Goal: Task Accomplishment & Management: Use online tool/utility

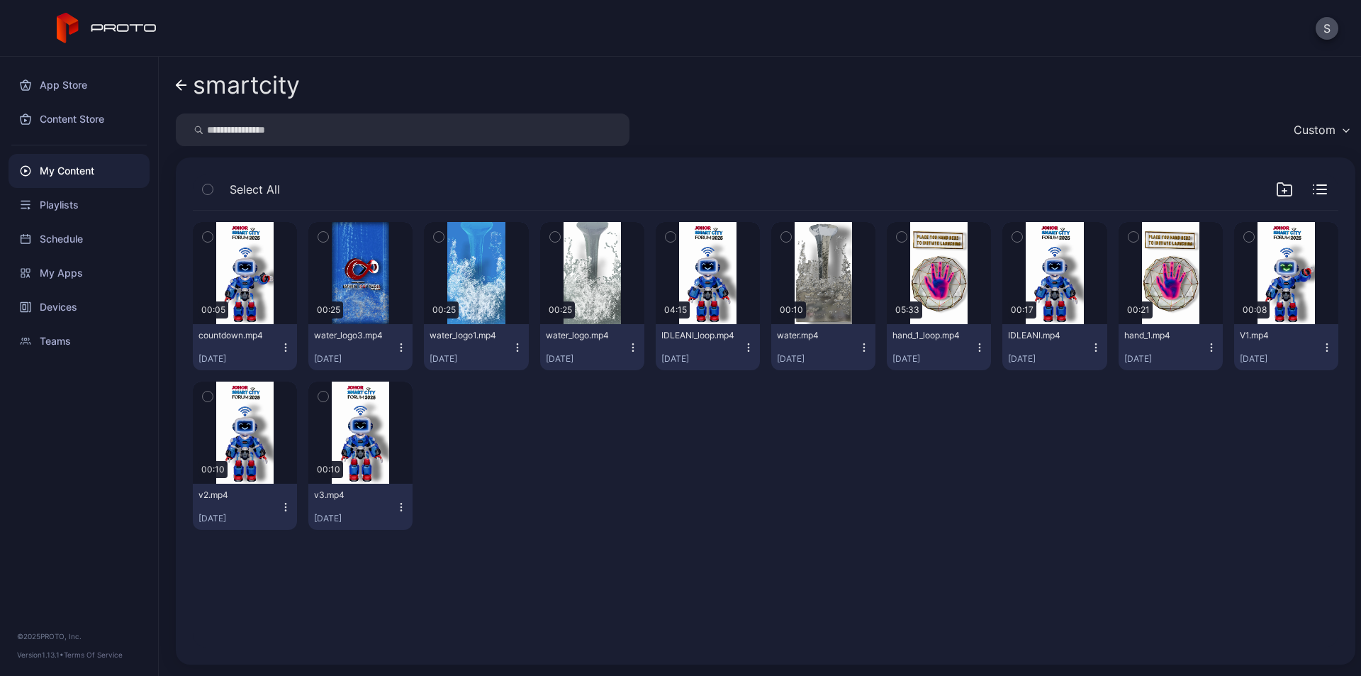
click at [174, 82] on div "smartcity Custom Select All Preview 00:05 countdown.mp4 [DATE] Preview 00:25 wa…" at bounding box center [760, 366] width 1203 height 619
click at [178, 84] on icon at bounding box center [179, 85] width 5 height 10
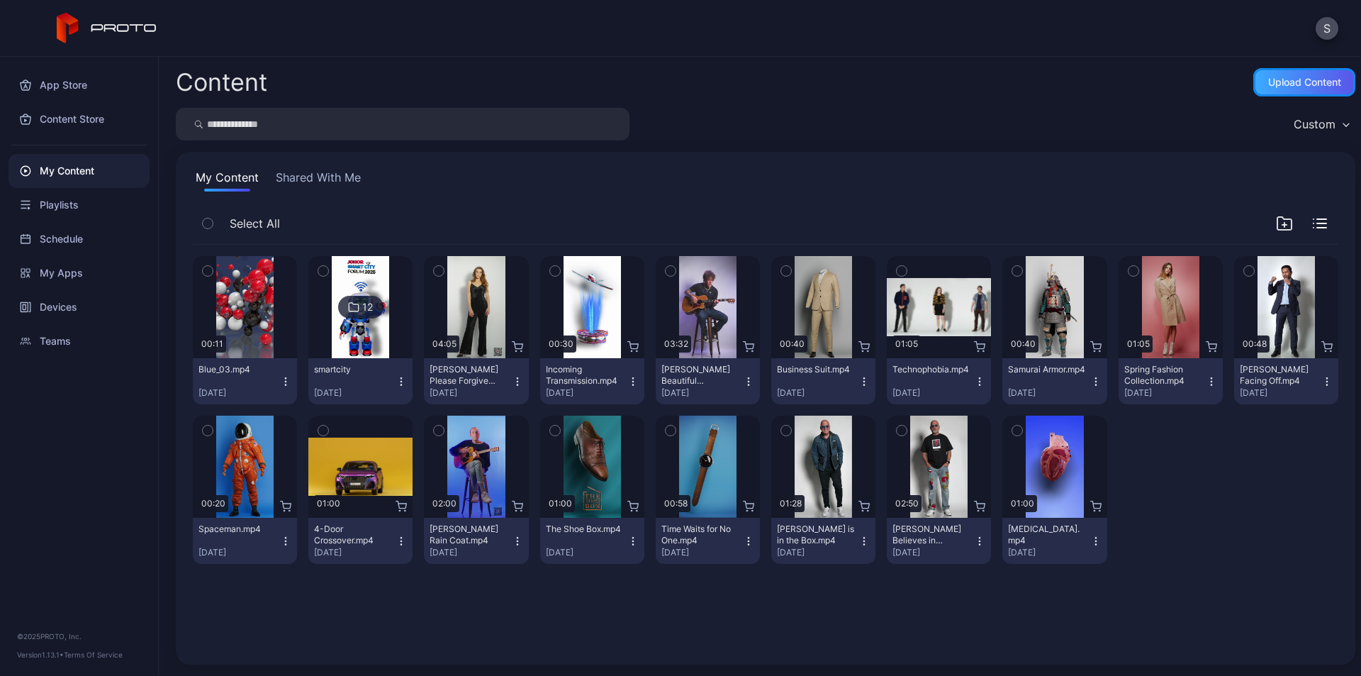
click at [1302, 93] on div "Upload Content" at bounding box center [1305, 82] width 102 height 28
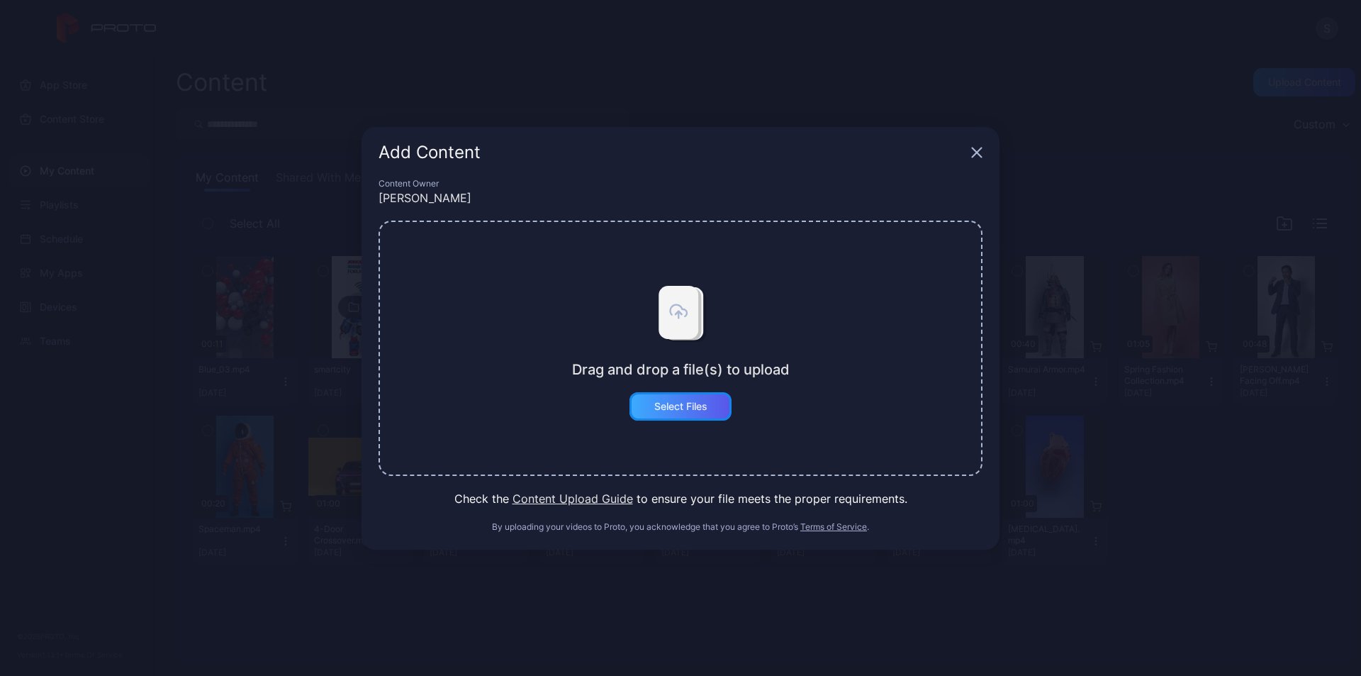
click at [706, 402] on div "Select Files" at bounding box center [680, 406] width 53 height 11
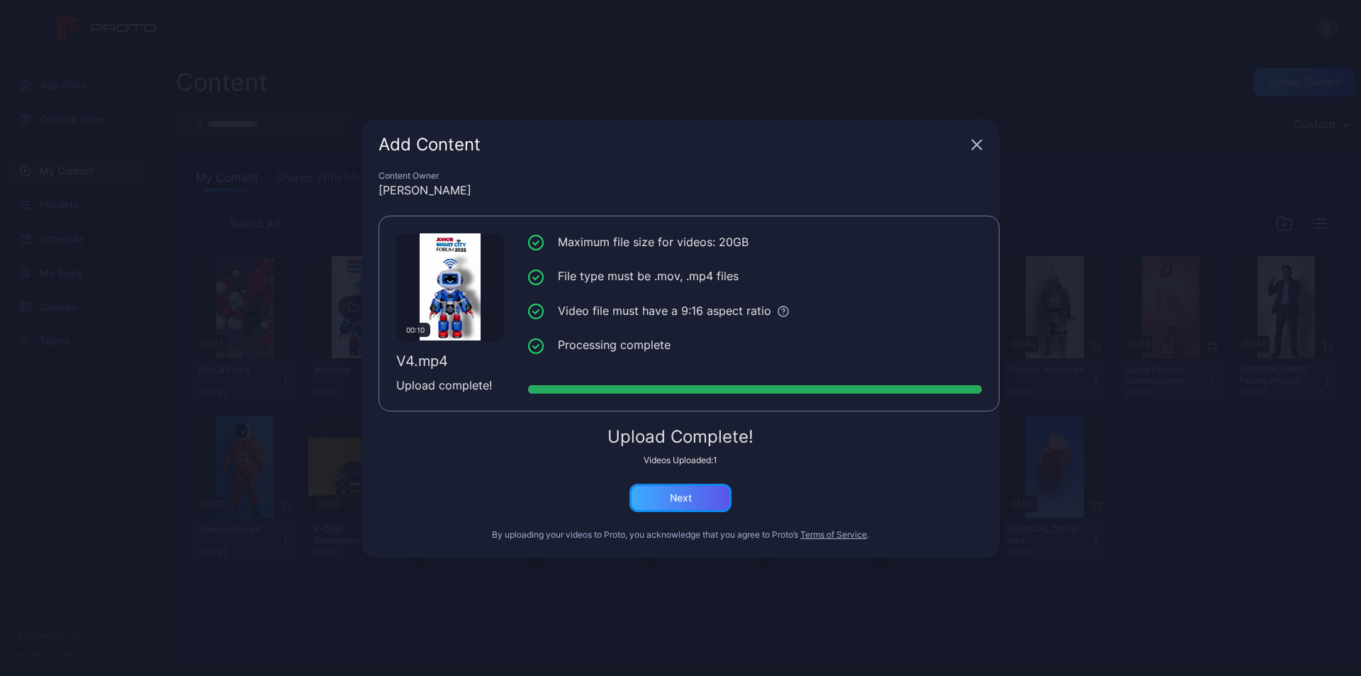
click at [663, 498] on div "Next" at bounding box center [681, 498] width 102 height 28
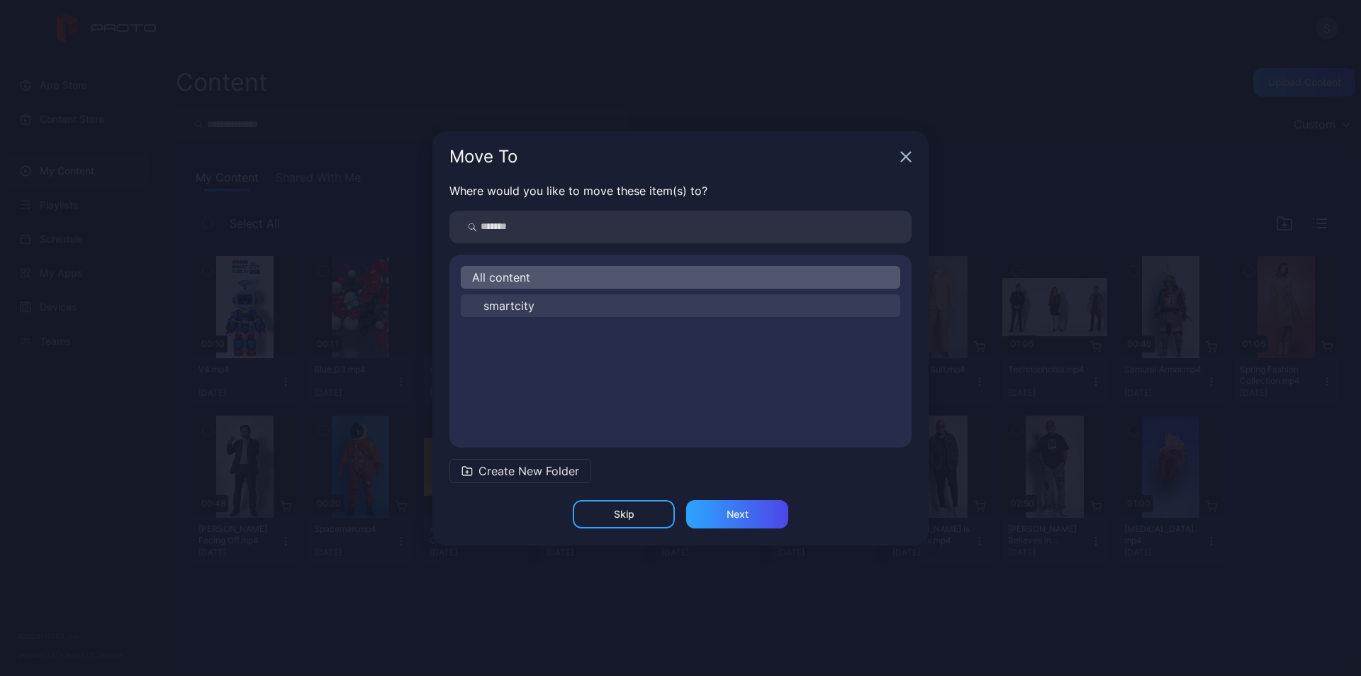
click at [657, 297] on button "smartcity" at bounding box center [681, 305] width 440 height 23
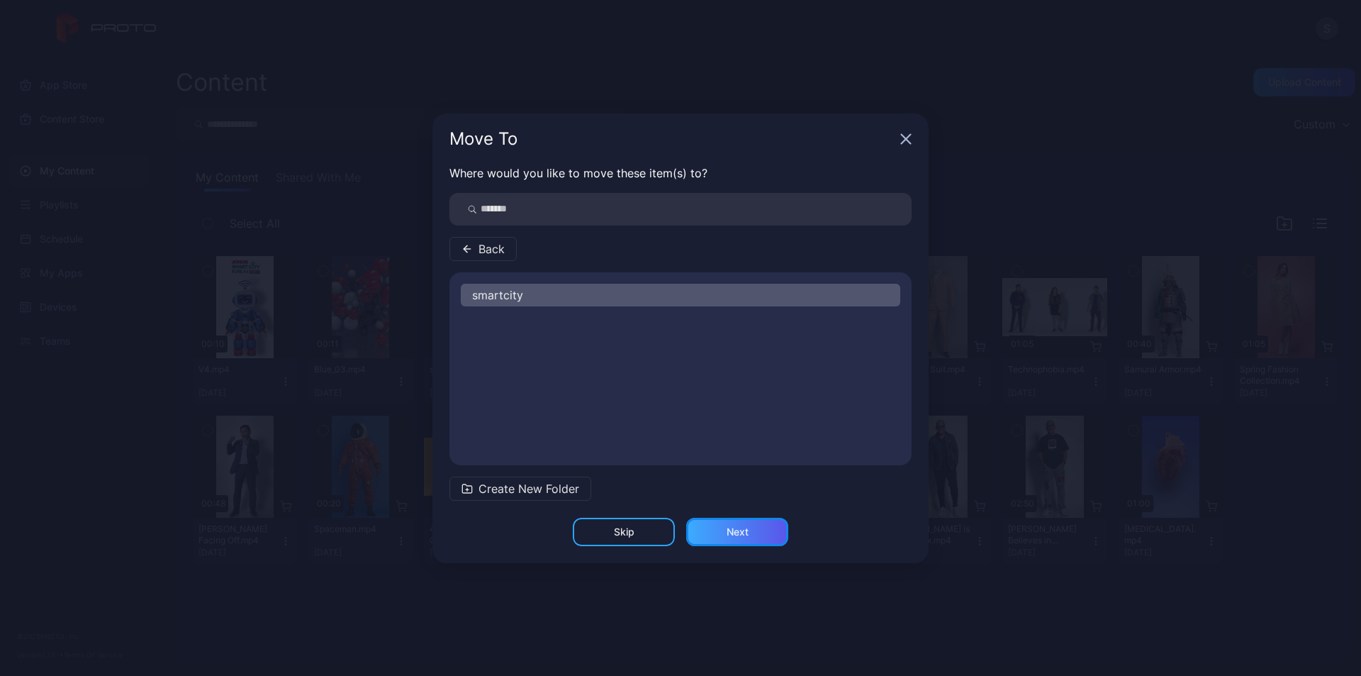
click at [737, 535] on div "Next" at bounding box center [738, 531] width 22 height 11
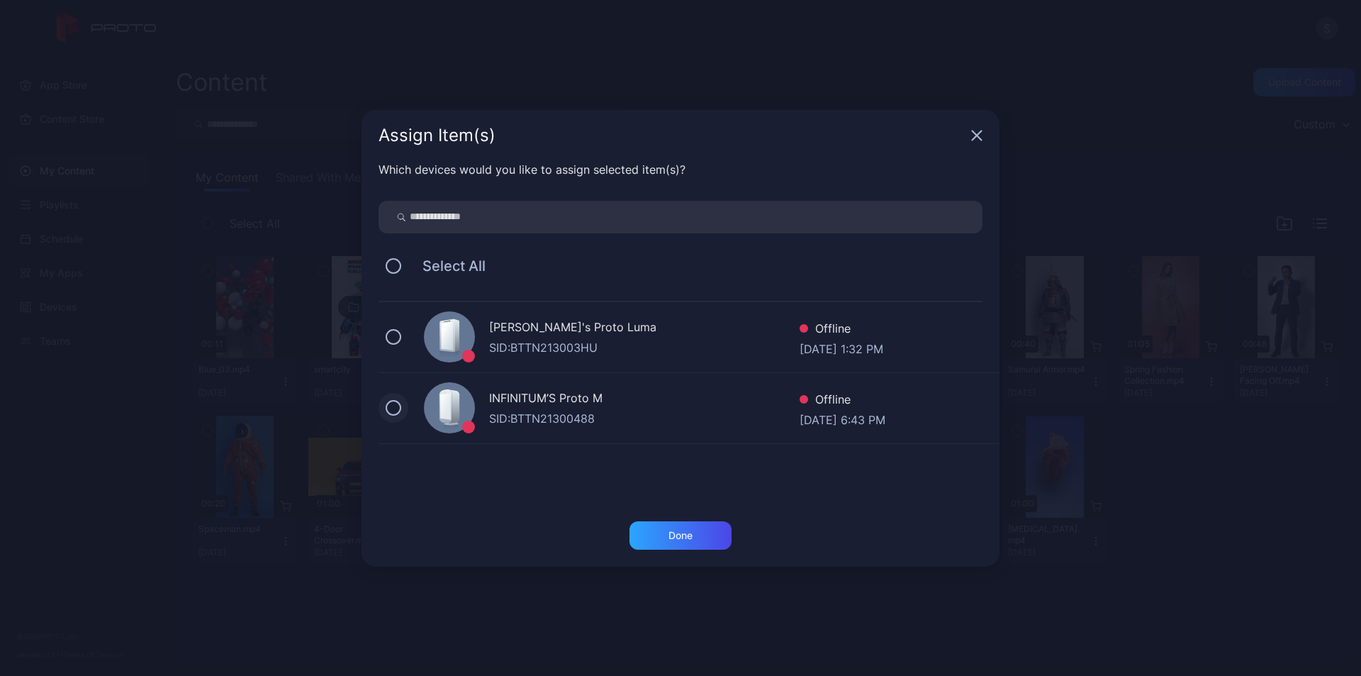
click at [389, 407] on button at bounding box center [394, 408] width 16 height 16
click at [690, 528] on div "Done" at bounding box center [681, 535] width 102 height 28
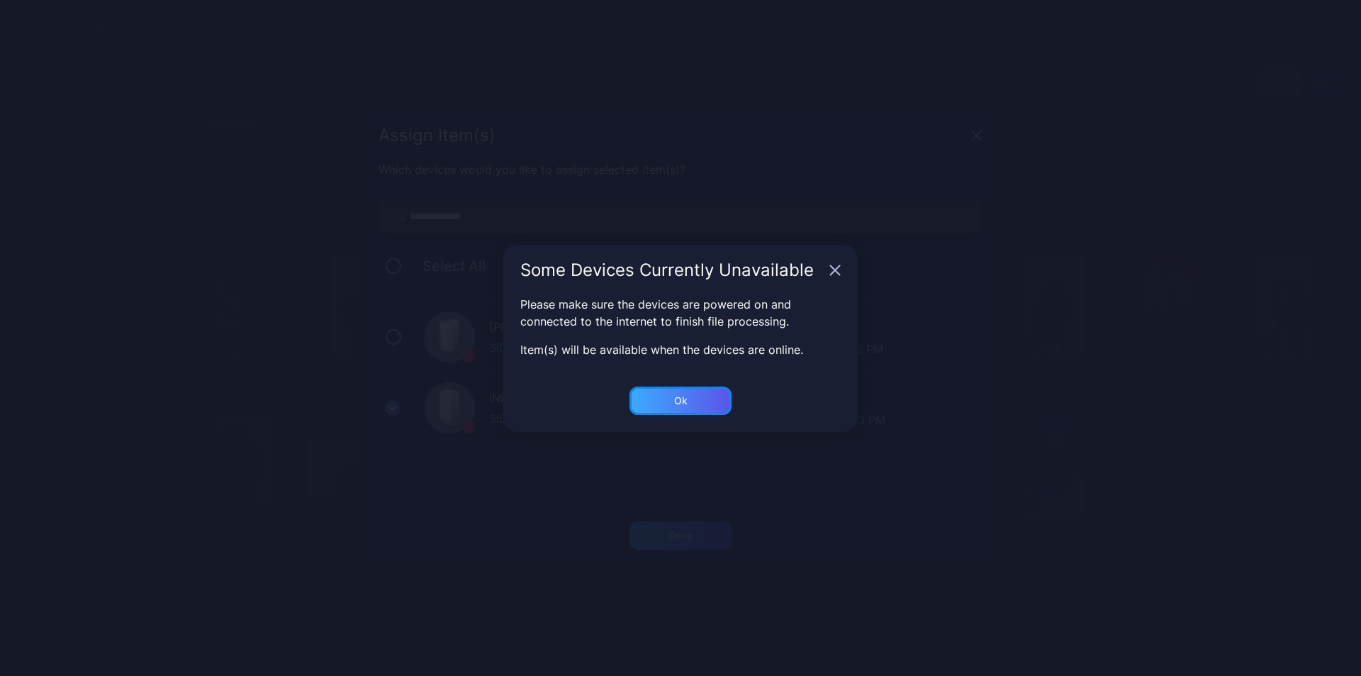
click at [697, 394] on div "Ok" at bounding box center [681, 400] width 102 height 28
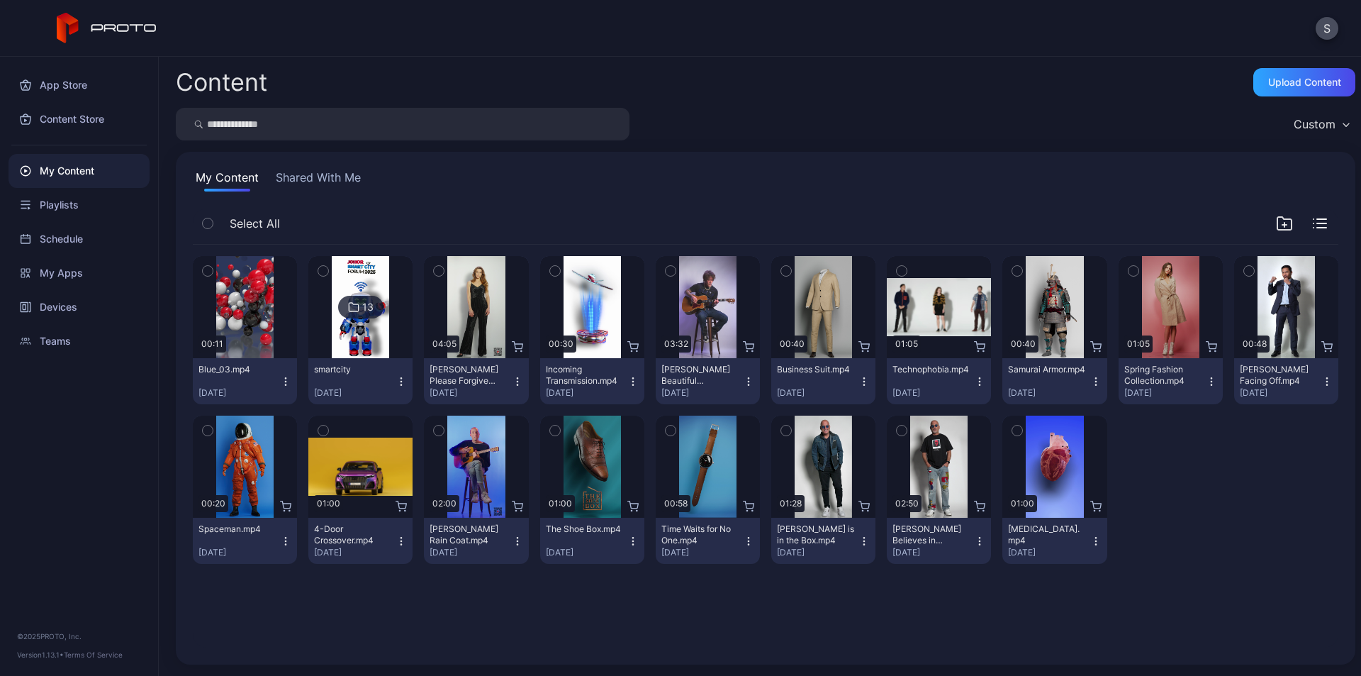
click at [396, 381] on icon "button" at bounding box center [401, 381] width 11 height 11
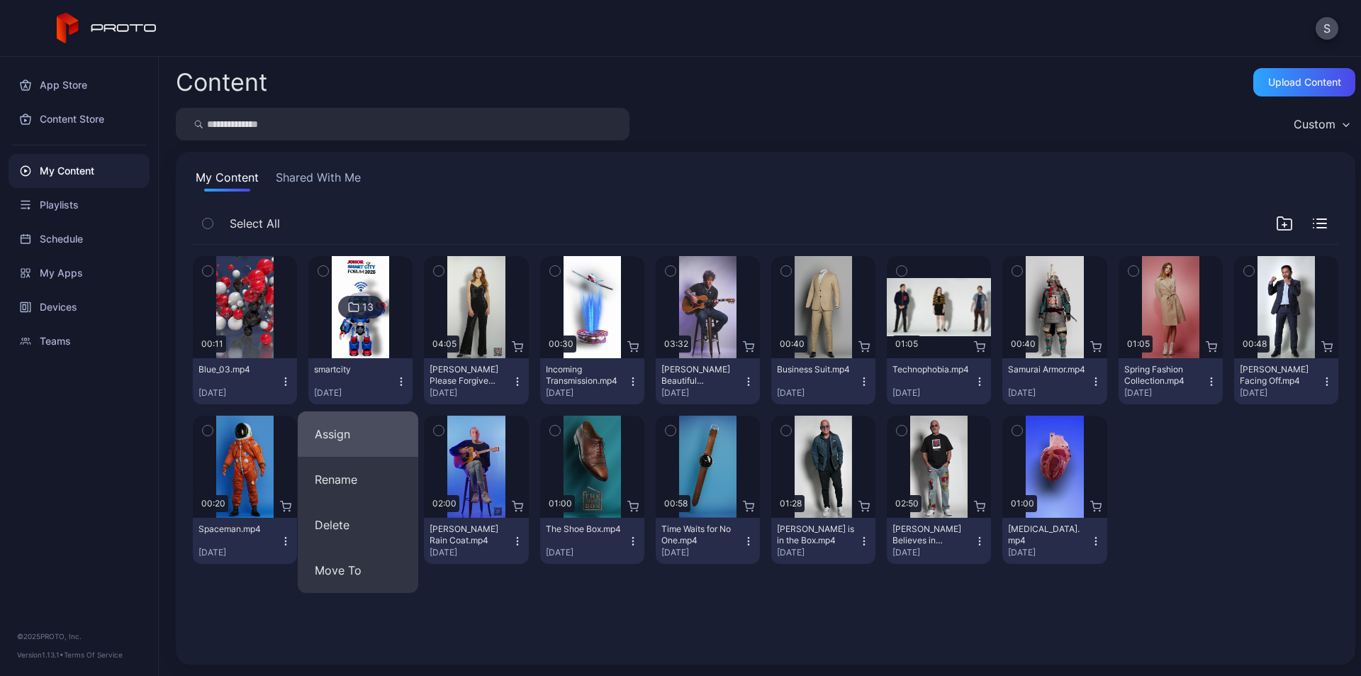
click at [371, 433] on button "Assign" at bounding box center [358, 433] width 121 height 45
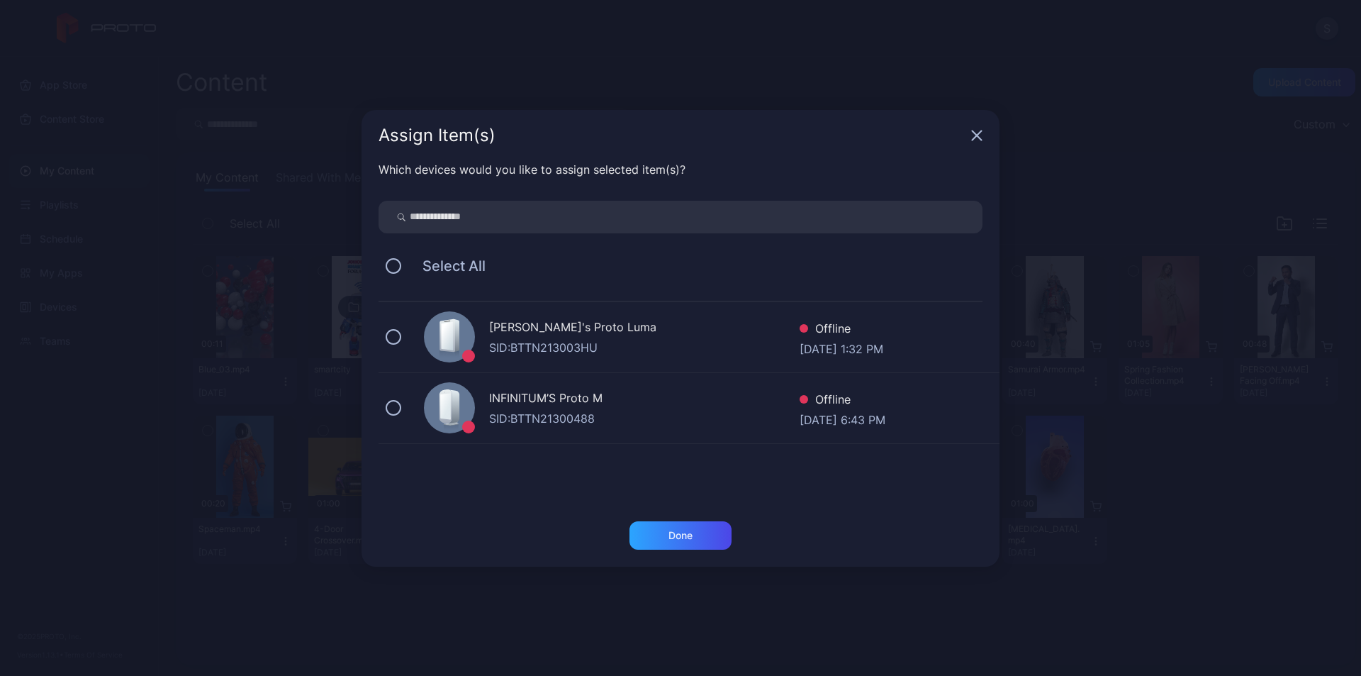
click at [979, 134] on icon "button" at bounding box center [977, 134] width 9 height 9
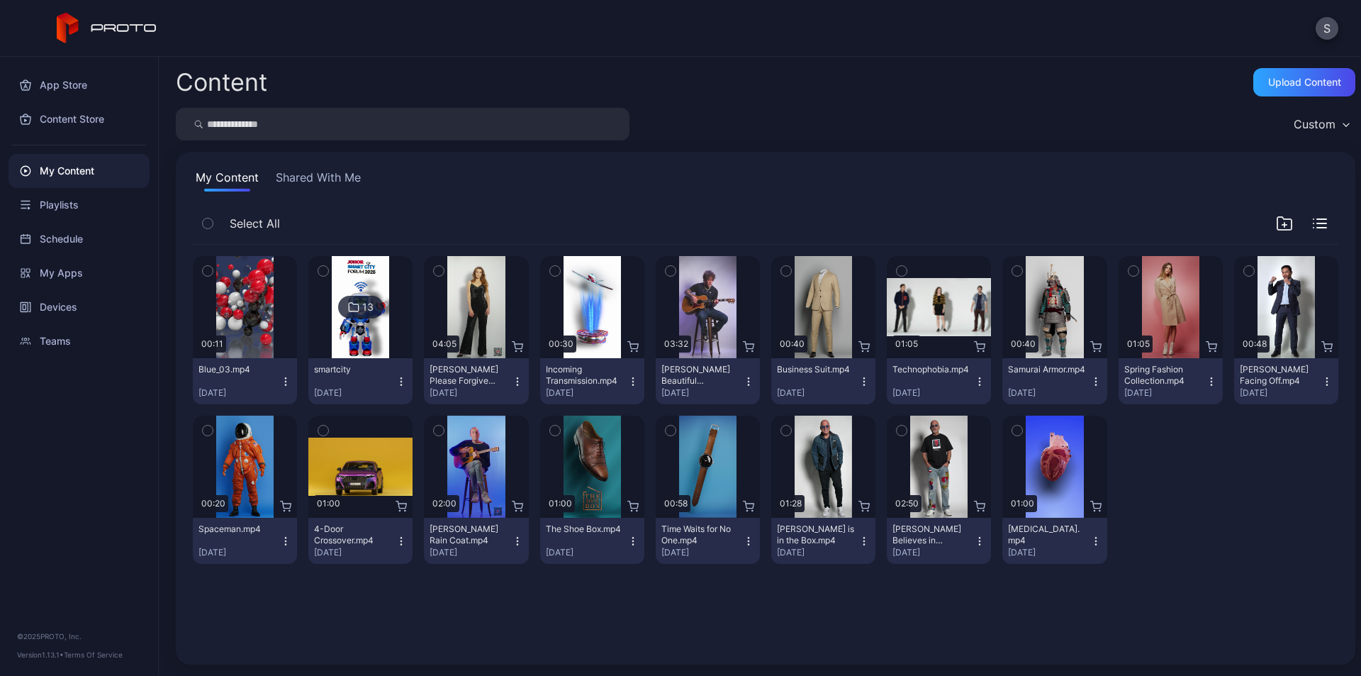
click at [367, 291] on img at bounding box center [360, 307] width 57 height 102
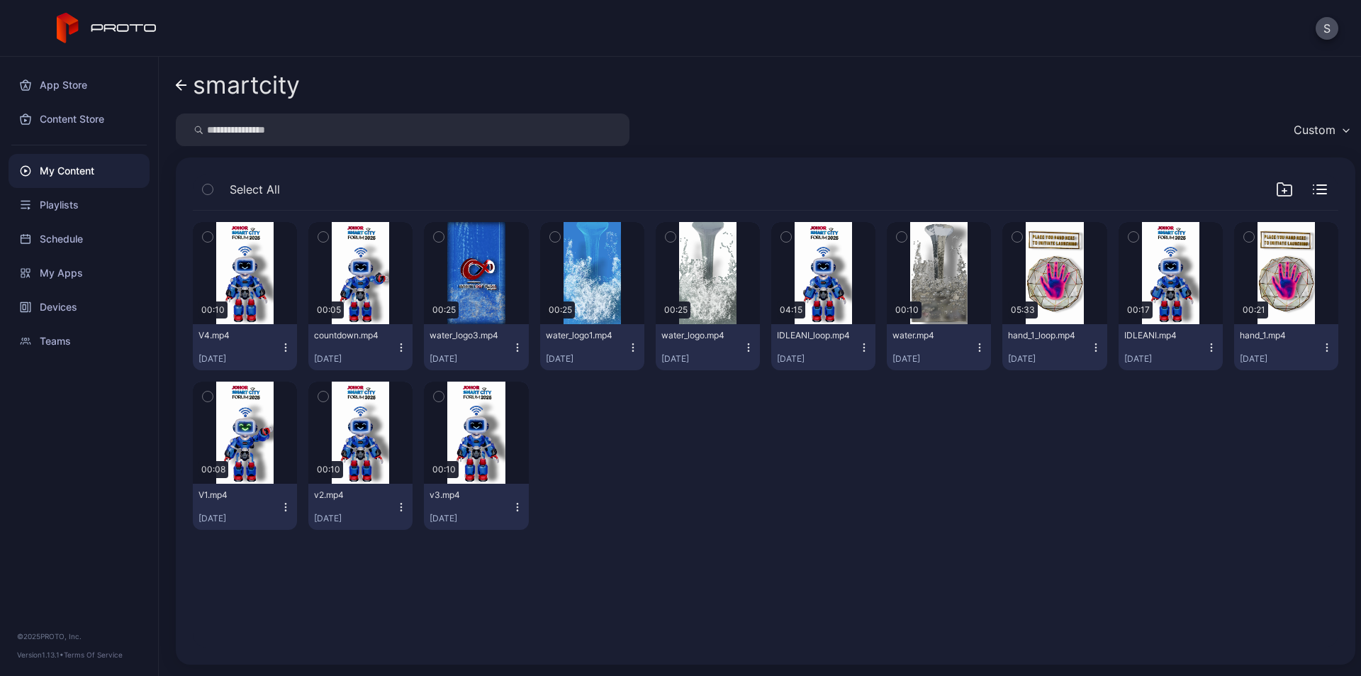
click at [286, 347] on icon "button" at bounding box center [286, 347] width 1 height 1
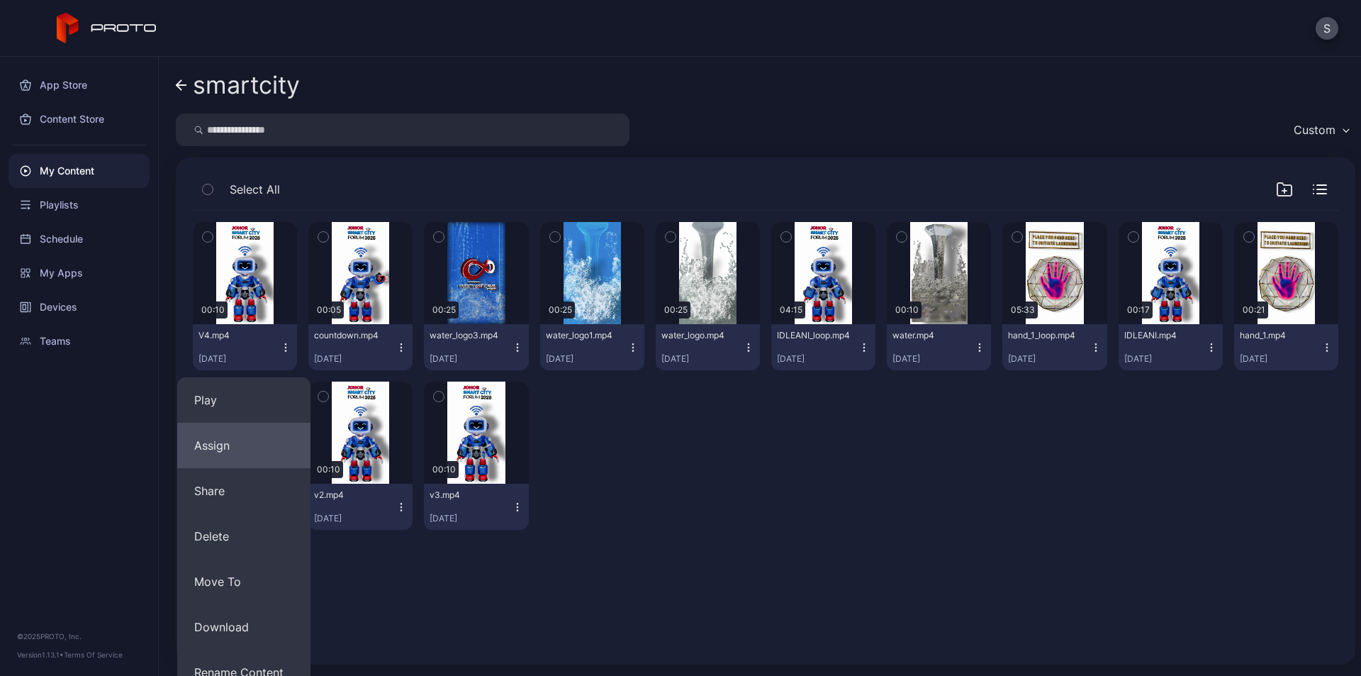
click at [235, 434] on button "Assign" at bounding box center [243, 445] width 133 height 45
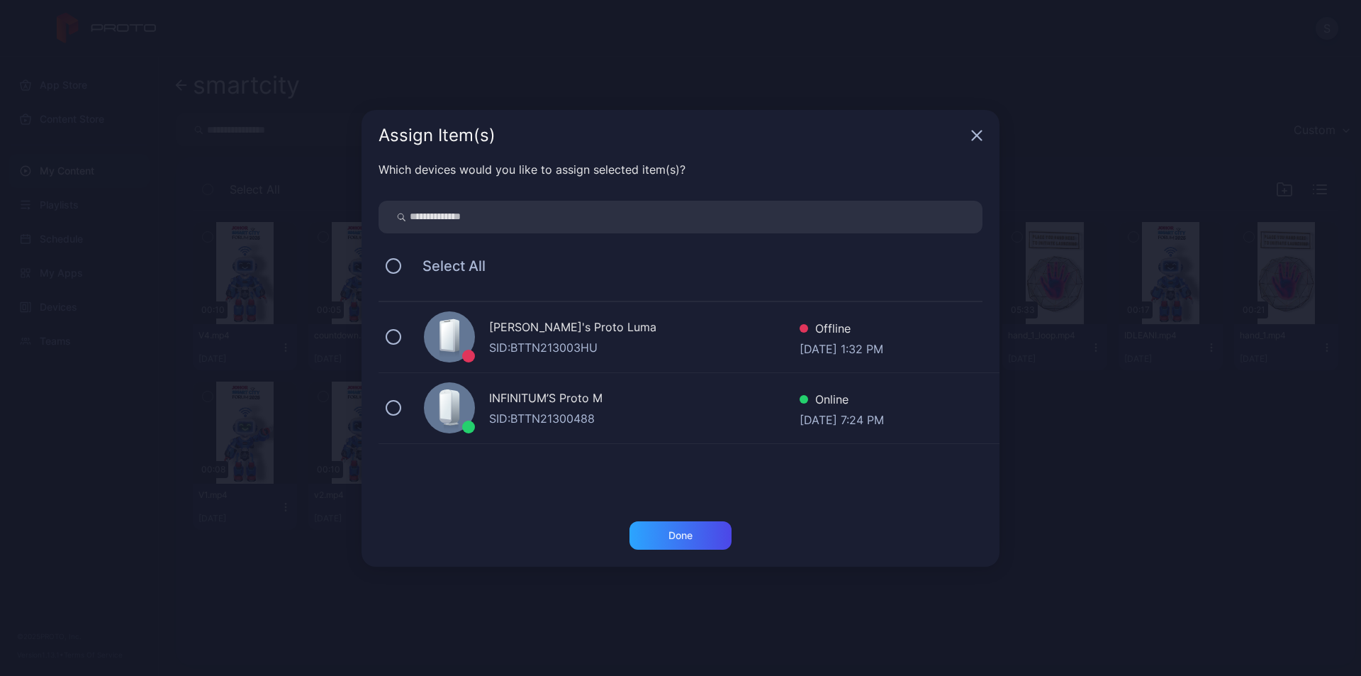
click at [572, 406] on div "INFINITUM’S Proto M" at bounding box center [644, 399] width 311 height 21
click at [674, 537] on div "Done" at bounding box center [681, 535] width 24 height 11
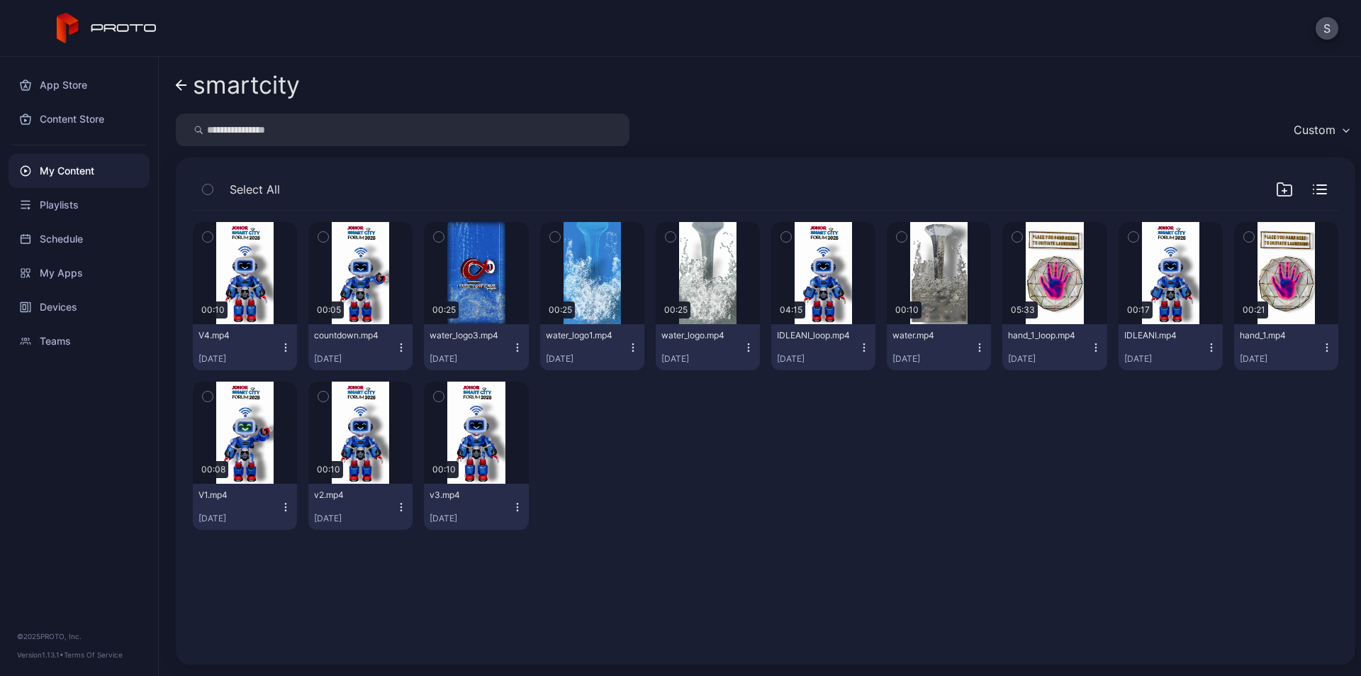
click at [287, 349] on icon "button" at bounding box center [285, 347] width 11 height 11
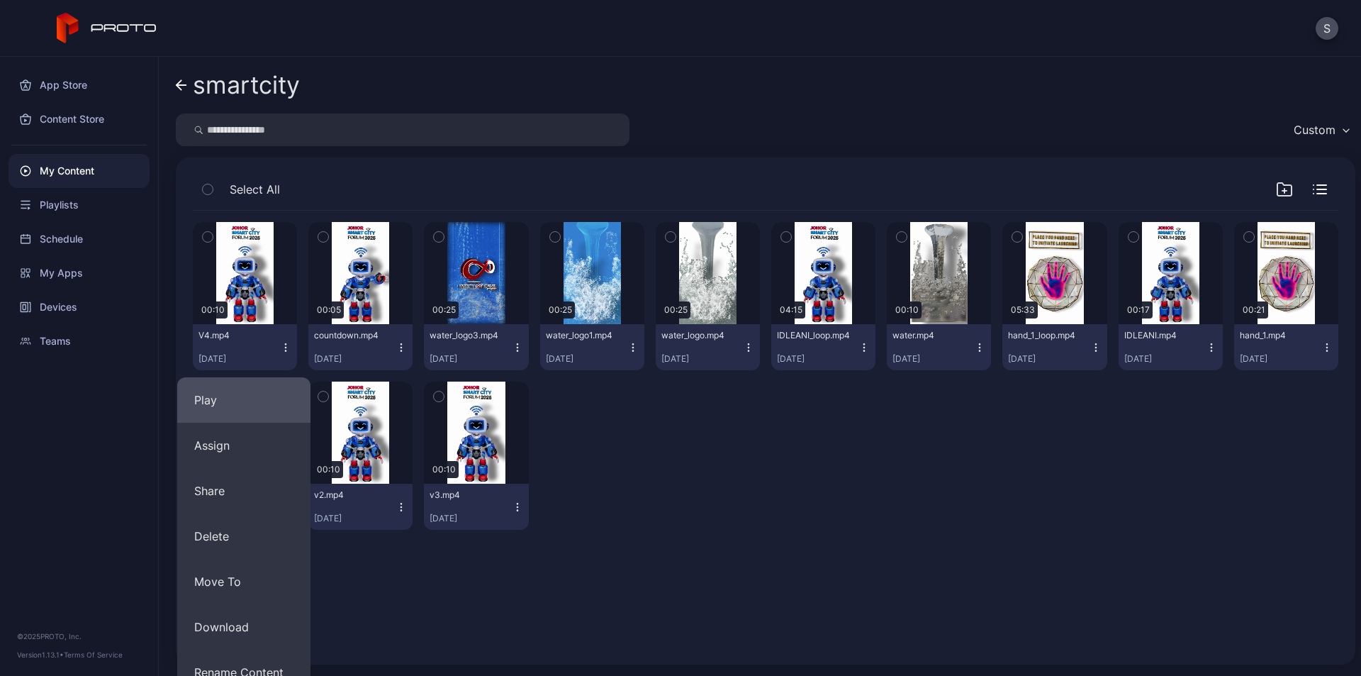
click at [254, 394] on button "Play" at bounding box center [243, 399] width 133 height 45
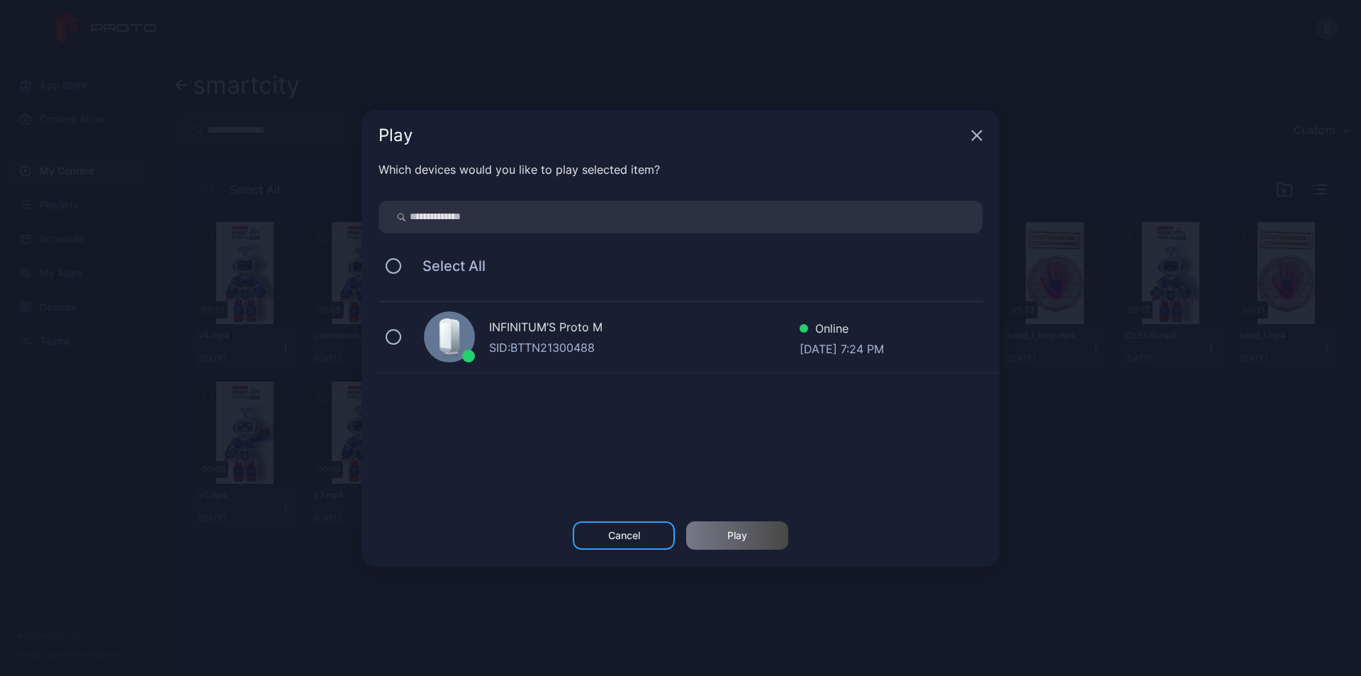
click at [596, 338] on div "INFINITUM’S Proto M" at bounding box center [644, 328] width 311 height 21
click at [729, 540] on div "Play" at bounding box center [738, 535] width 20 height 11
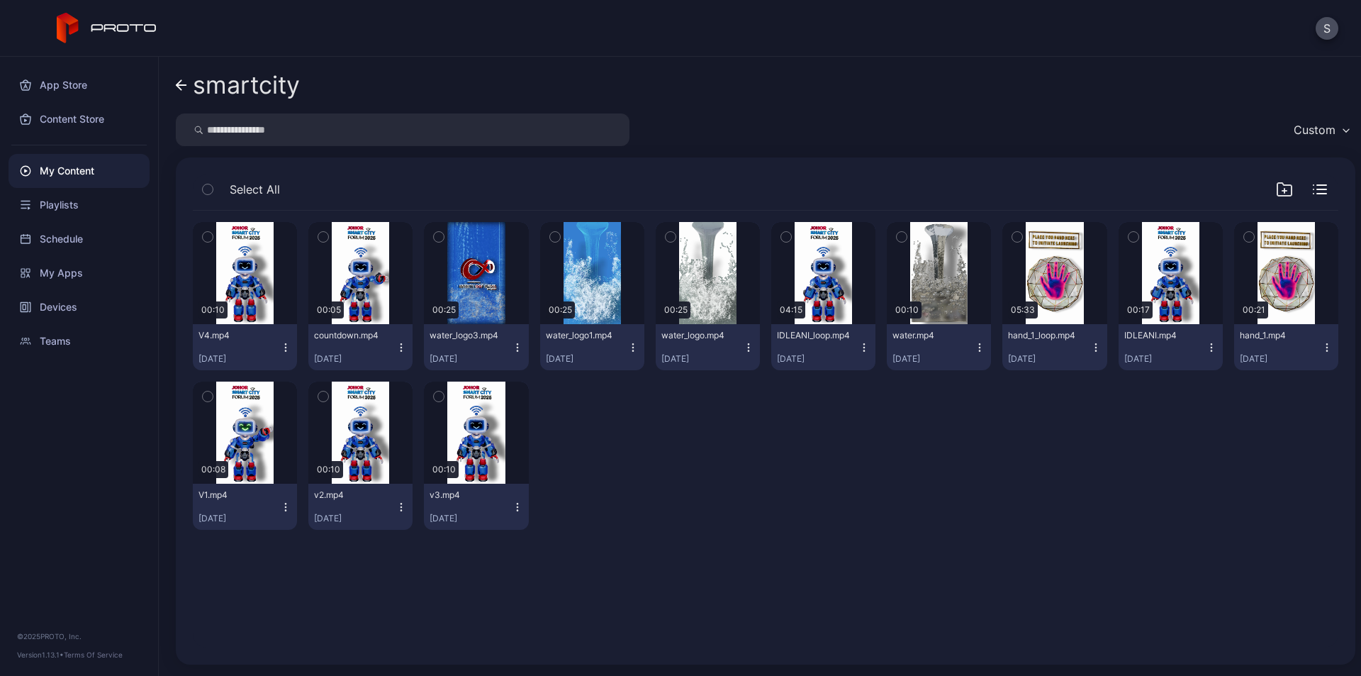
click at [282, 346] on icon "button" at bounding box center [285, 347] width 11 height 11
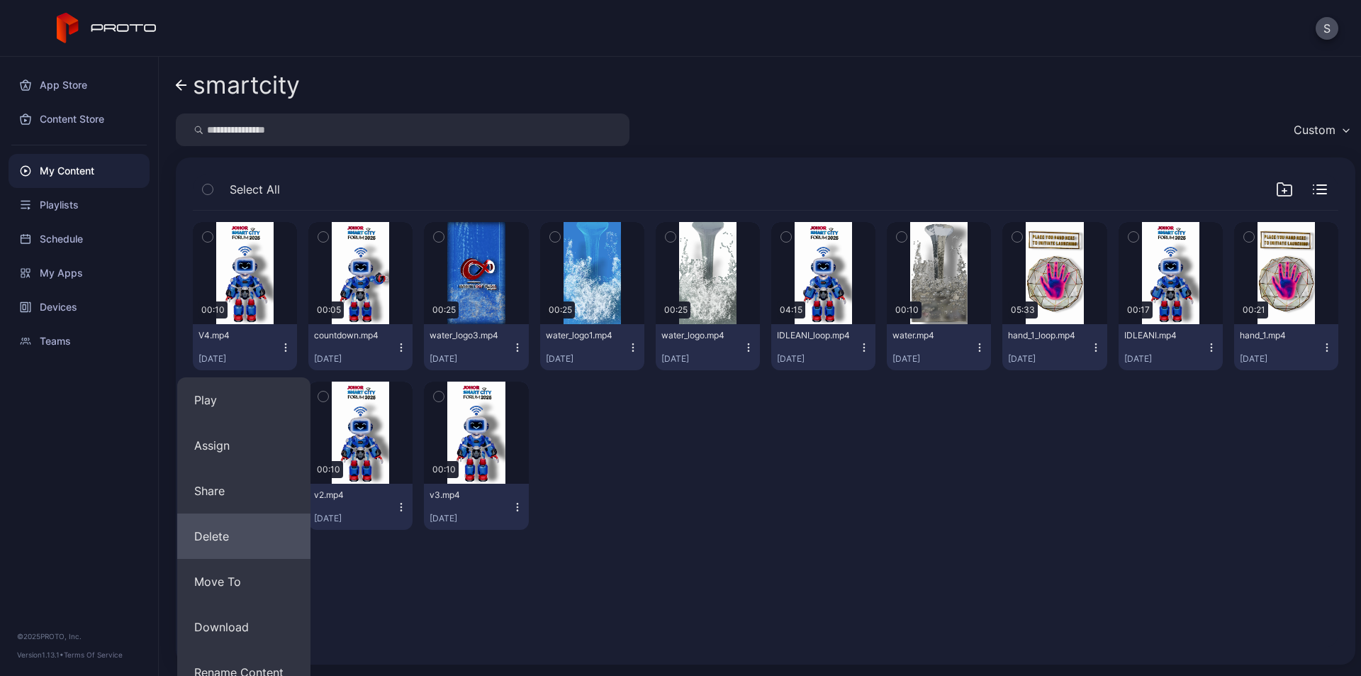
click at [231, 540] on button "Delete" at bounding box center [243, 535] width 133 height 45
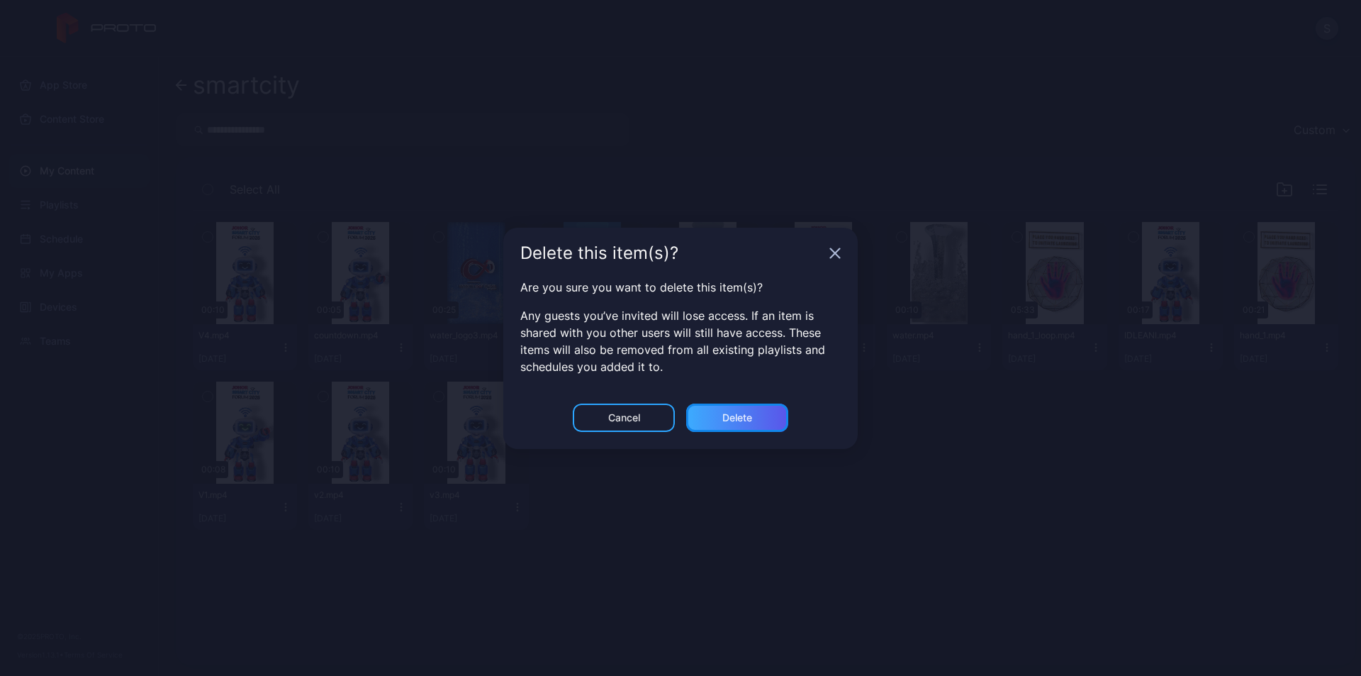
click at [756, 430] on div "Delete" at bounding box center [737, 417] width 102 height 28
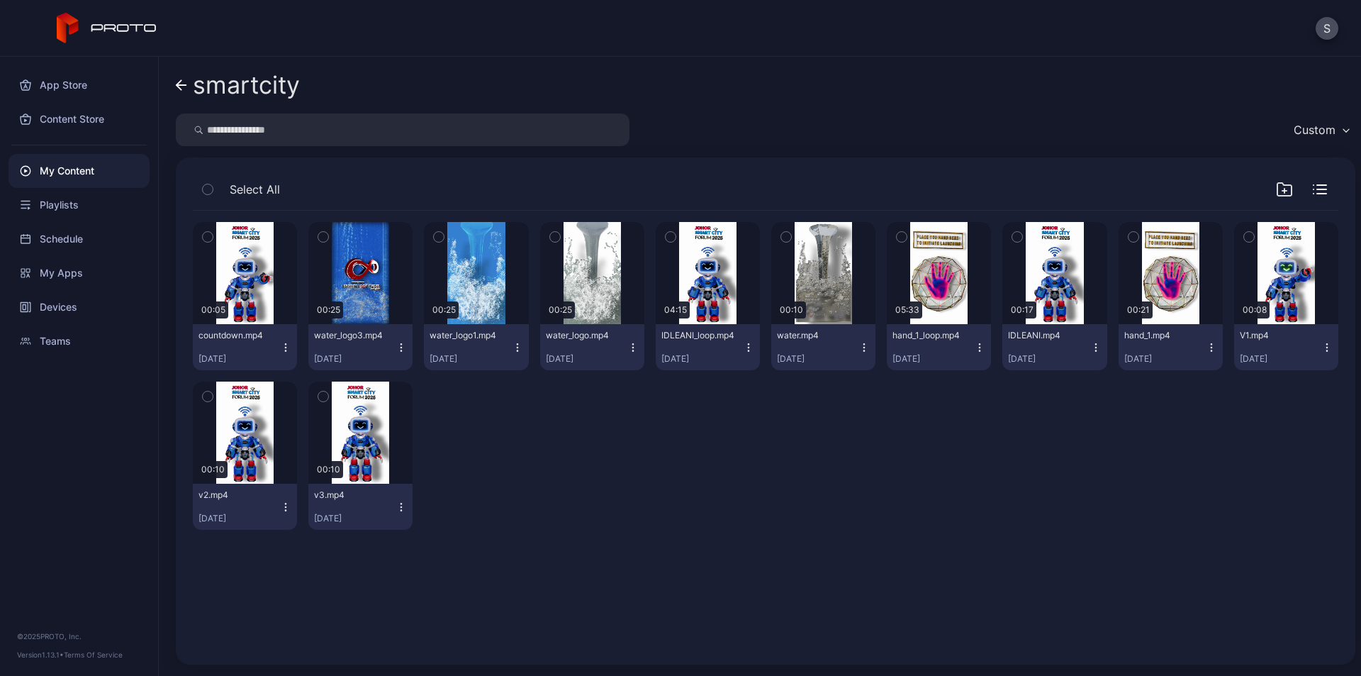
click at [180, 77] on link "smartcity" at bounding box center [238, 85] width 124 height 34
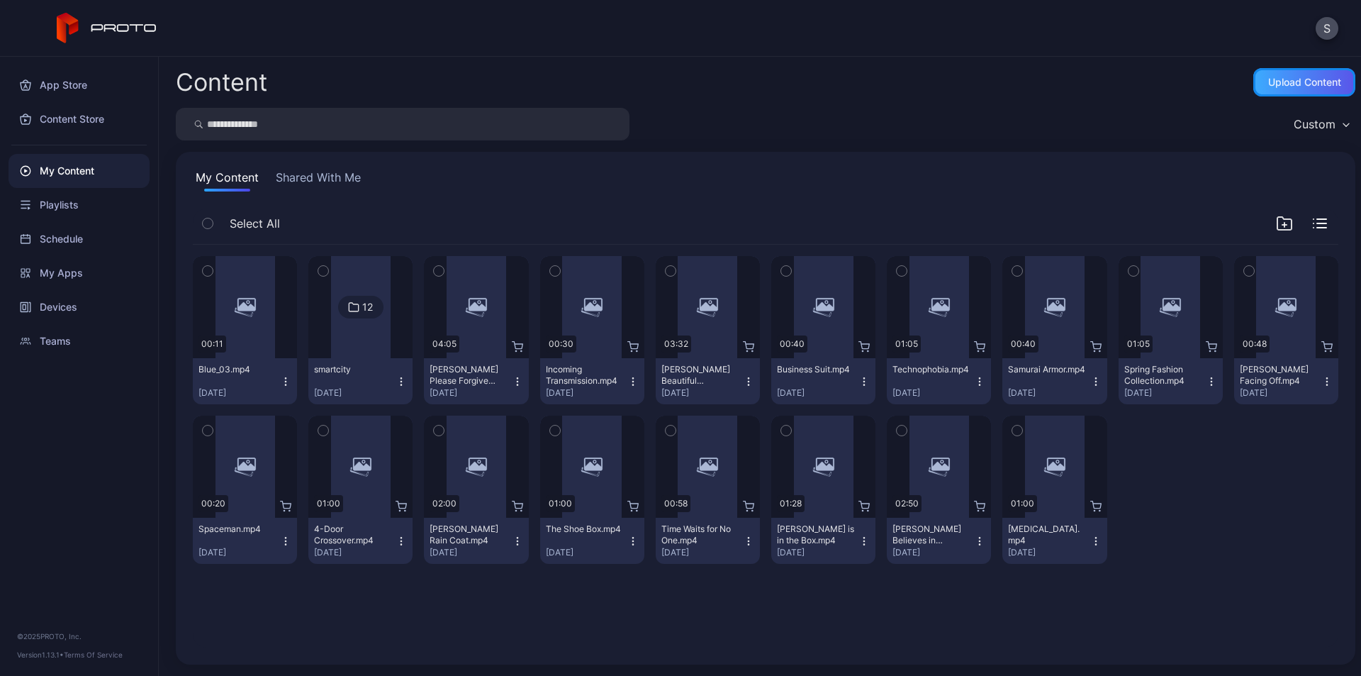
click at [1269, 73] on div "Upload Content" at bounding box center [1305, 82] width 102 height 28
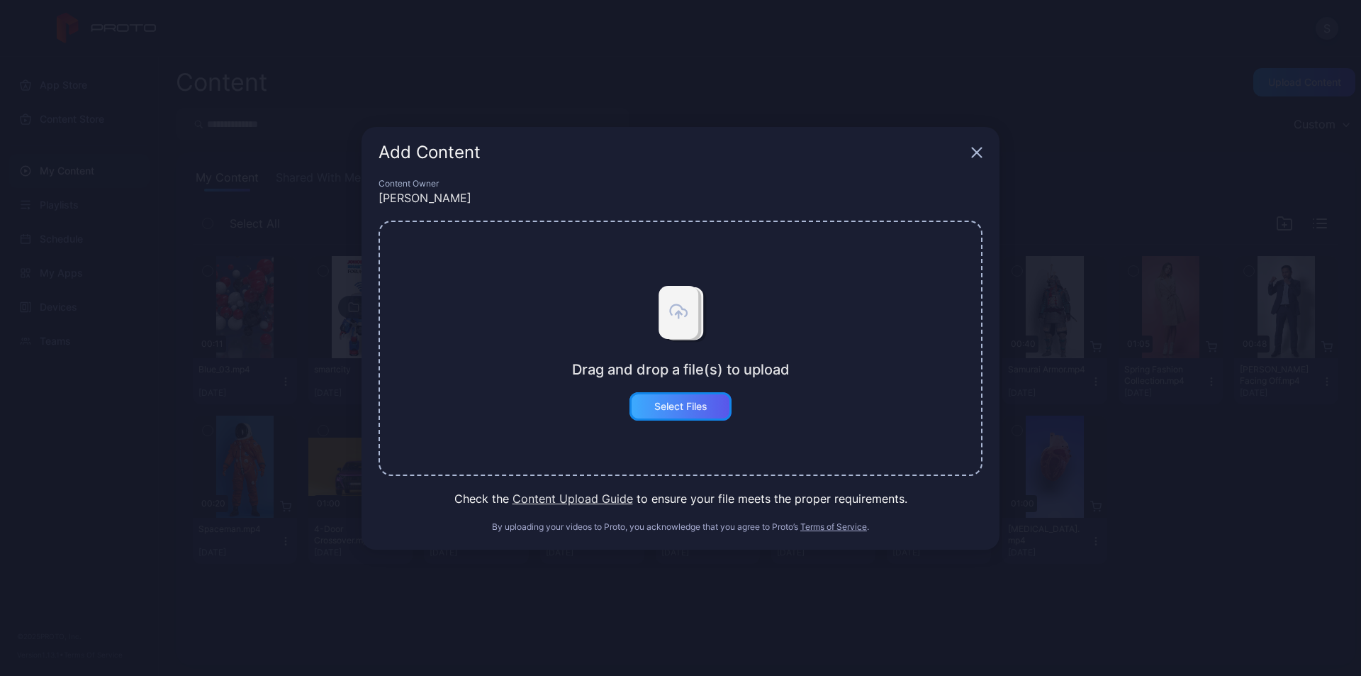
click at [666, 416] on div "Select Files" at bounding box center [681, 406] width 102 height 28
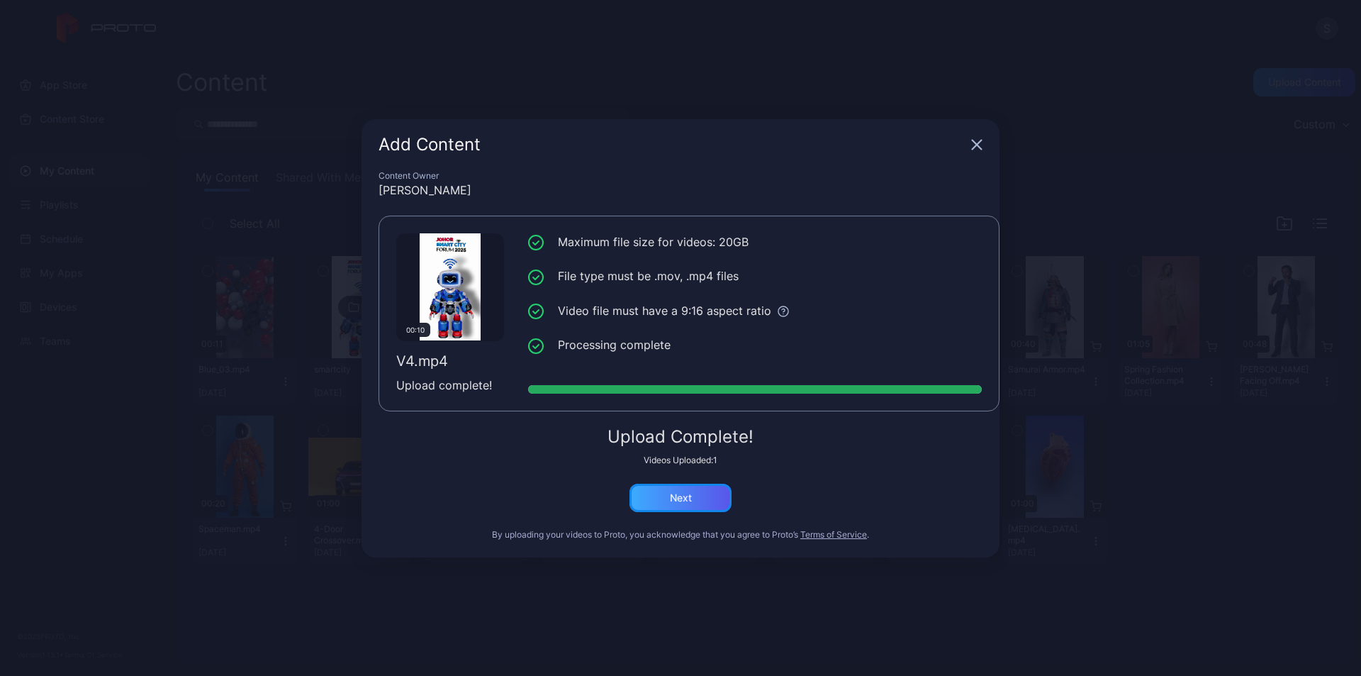
click at [684, 491] on div "Next" at bounding box center [681, 498] width 102 height 28
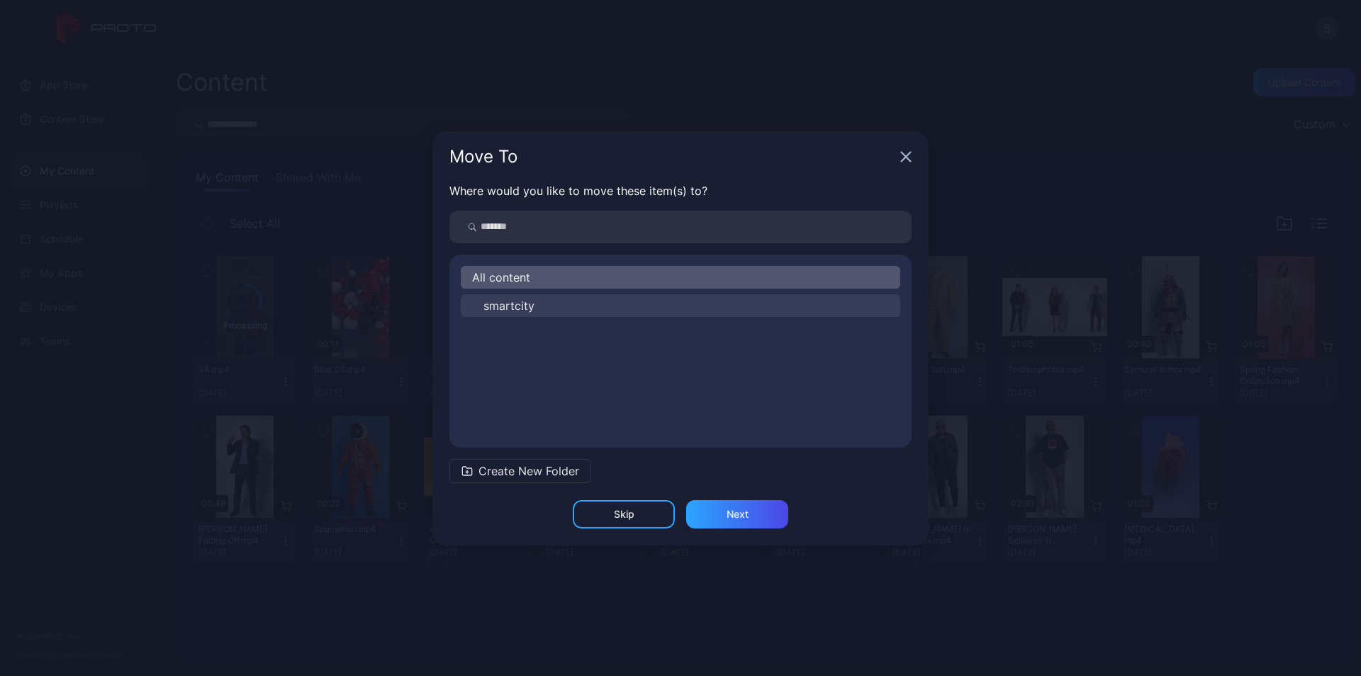
click at [557, 304] on button "smartcity" at bounding box center [681, 305] width 440 height 23
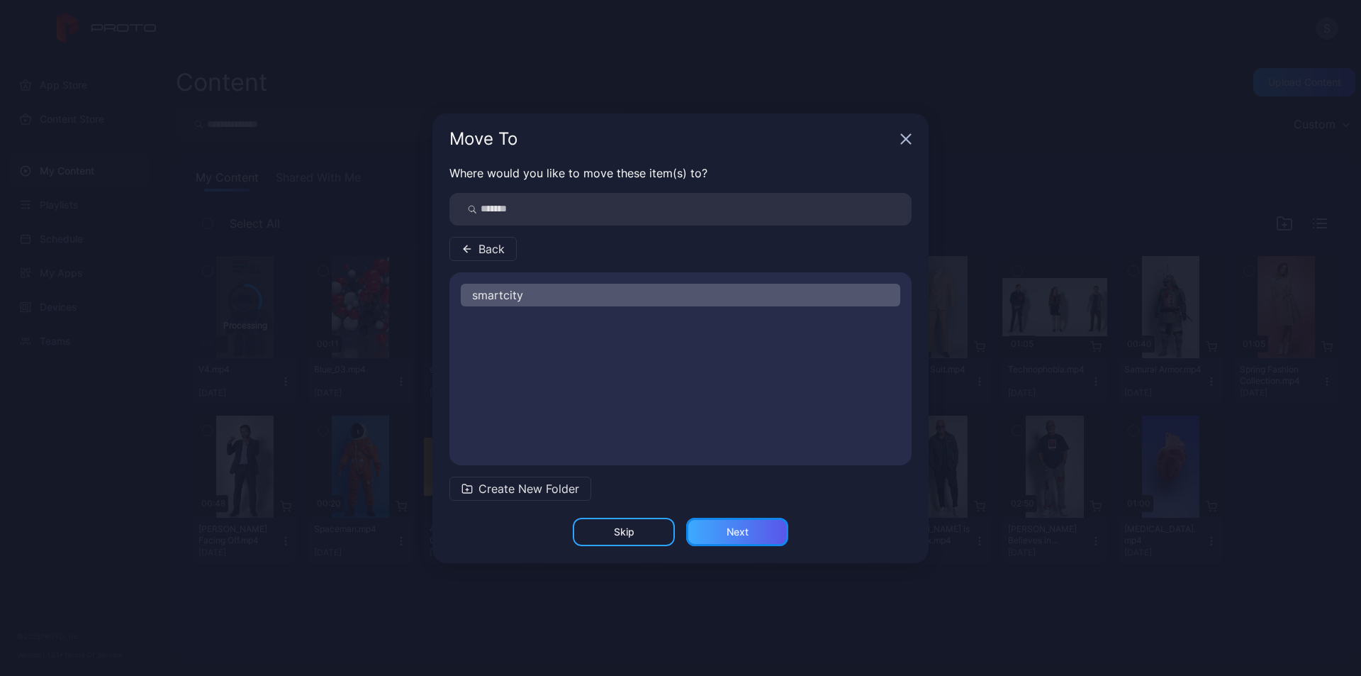
click at [736, 528] on div "Next" at bounding box center [738, 531] width 22 height 11
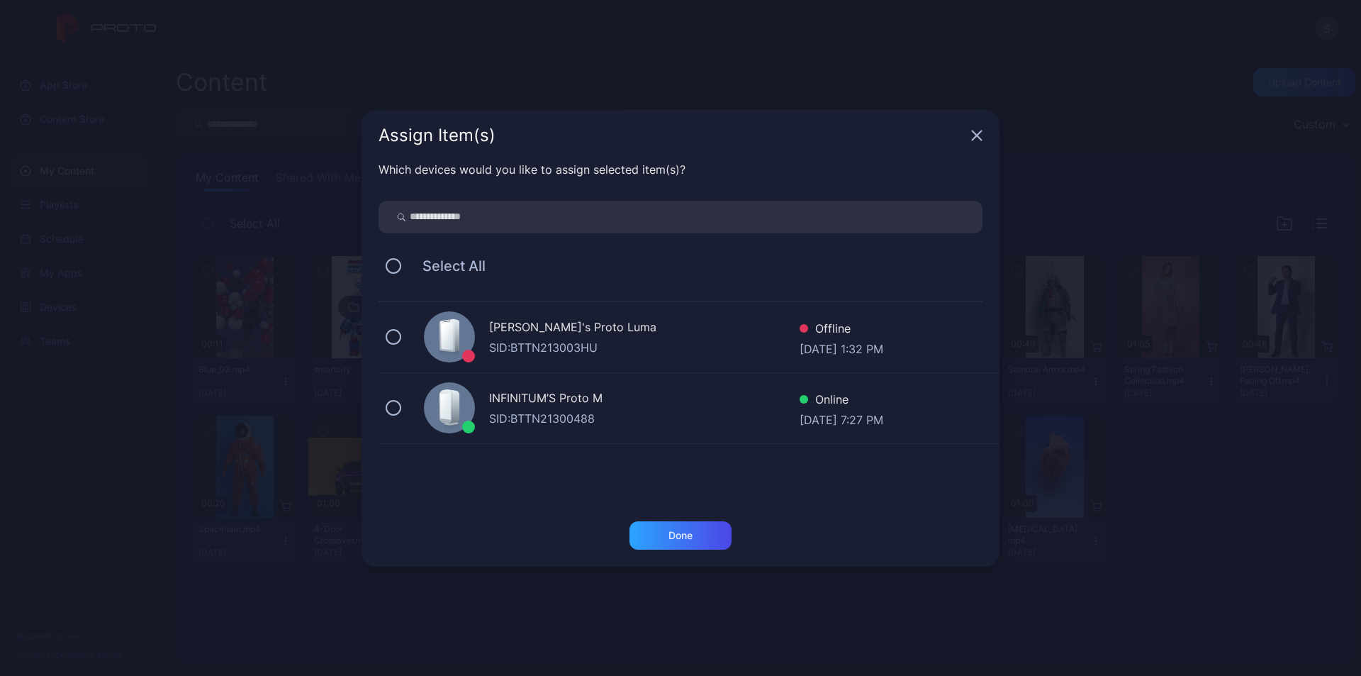
click at [559, 403] on div "INFINITUM’S Proto M" at bounding box center [644, 399] width 311 height 21
click at [665, 534] on div "Done" at bounding box center [681, 535] width 102 height 28
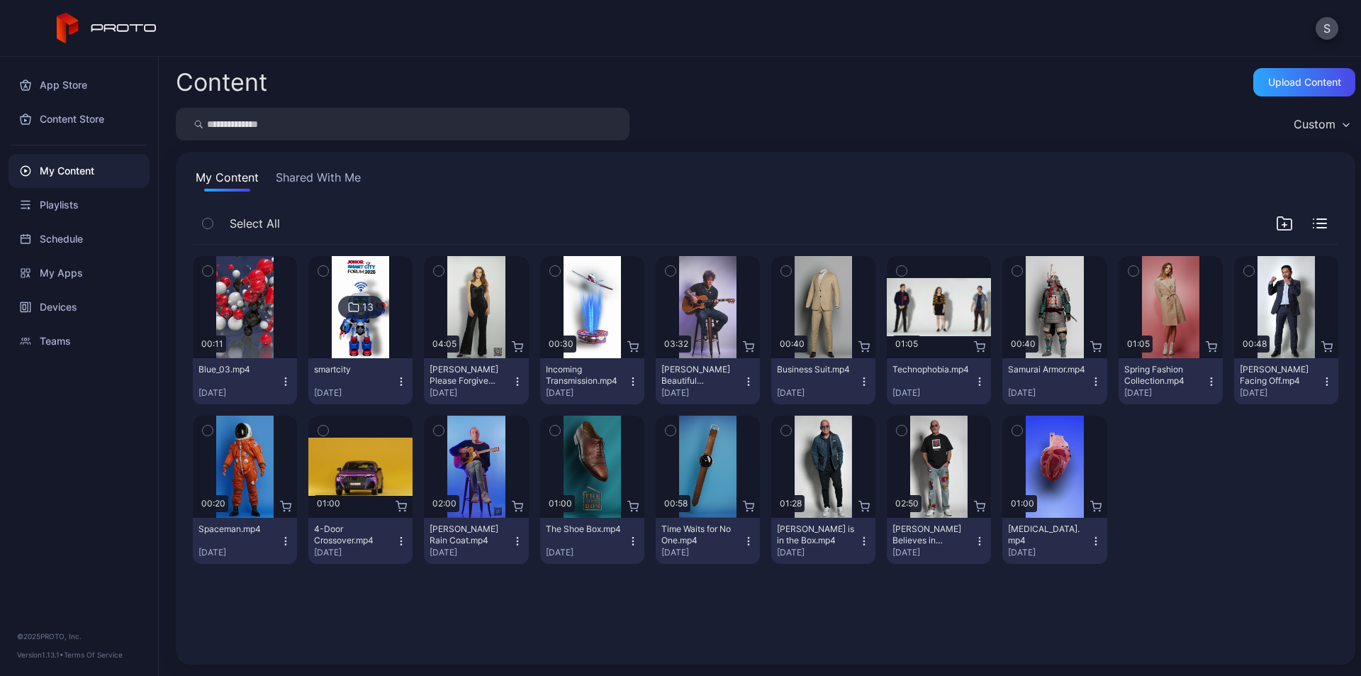
click at [362, 307] on div "13" at bounding box center [367, 307] width 11 height 13
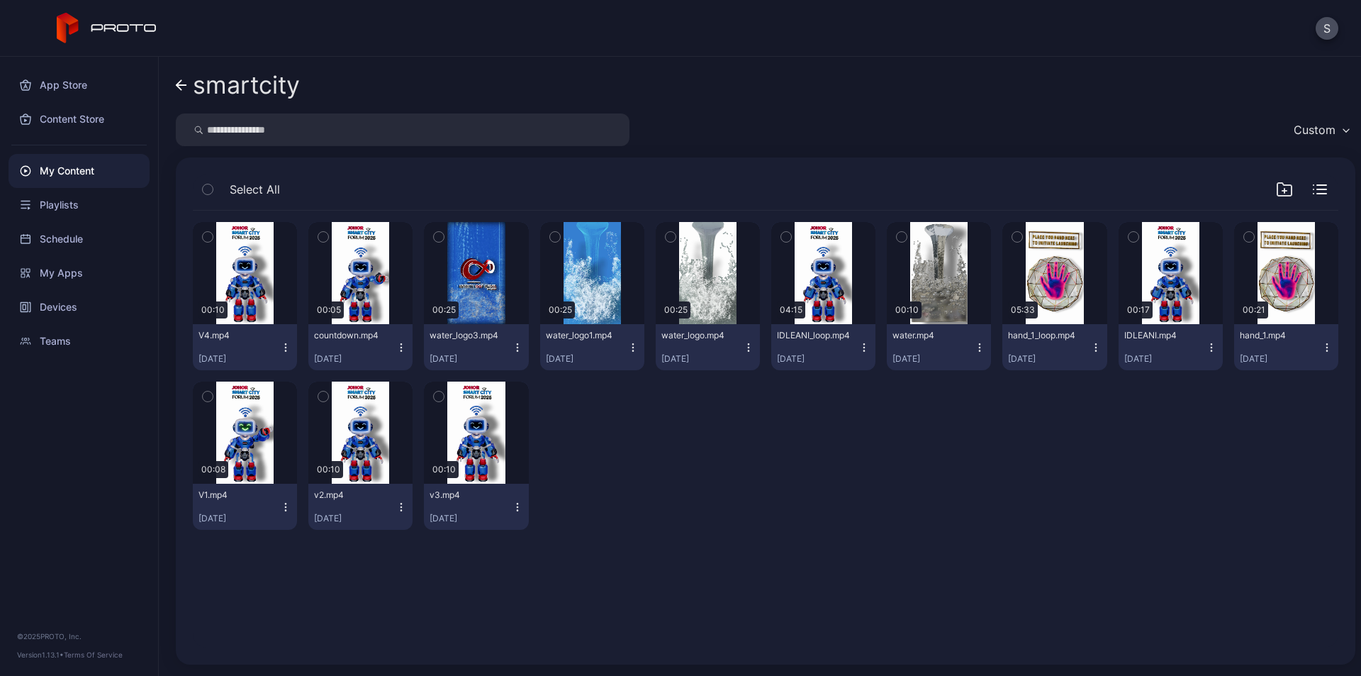
click at [286, 347] on icon "button" at bounding box center [285, 347] width 11 height 11
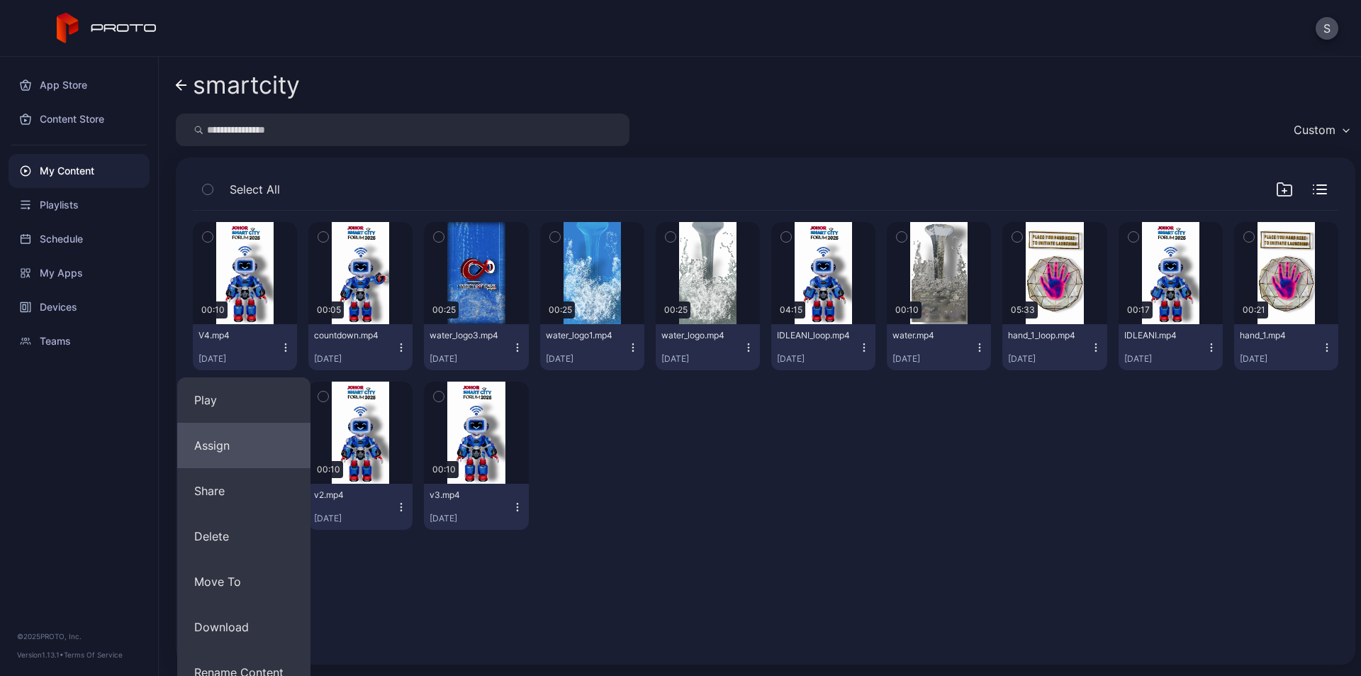
click at [244, 446] on button "Assign" at bounding box center [243, 445] width 133 height 45
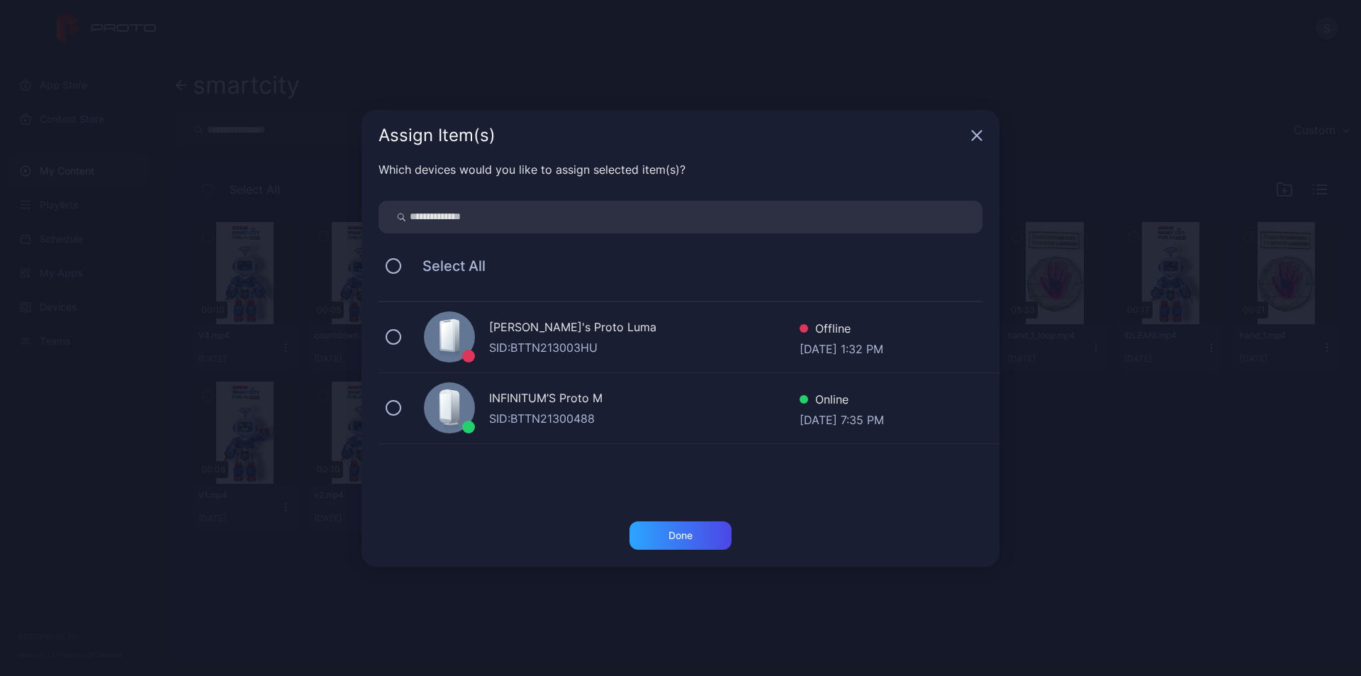
click at [545, 400] on div "INFINITUM’S Proto M" at bounding box center [644, 399] width 311 height 21
click at [676, 530] on div "Done" at bounding box center [681, 535] width 24 height 11
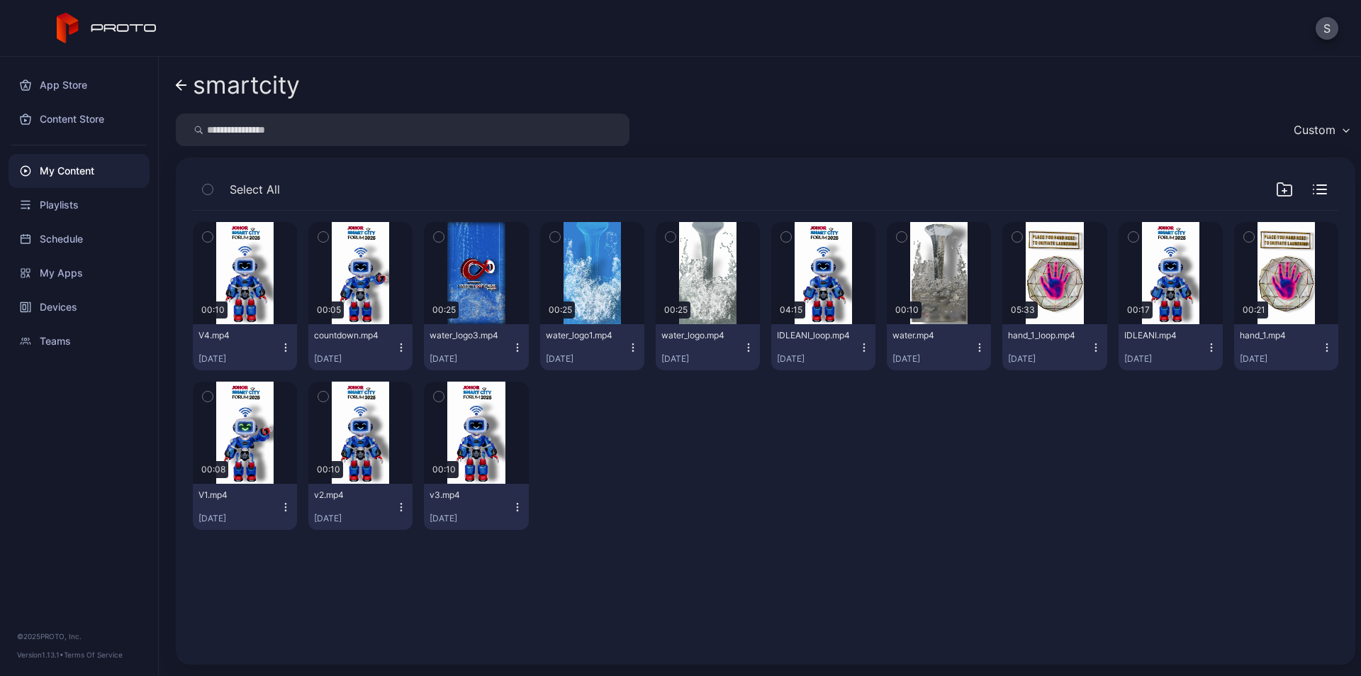
click at [282, 346] on icon "button" at bounding box center [285, 347] width 11 height 11
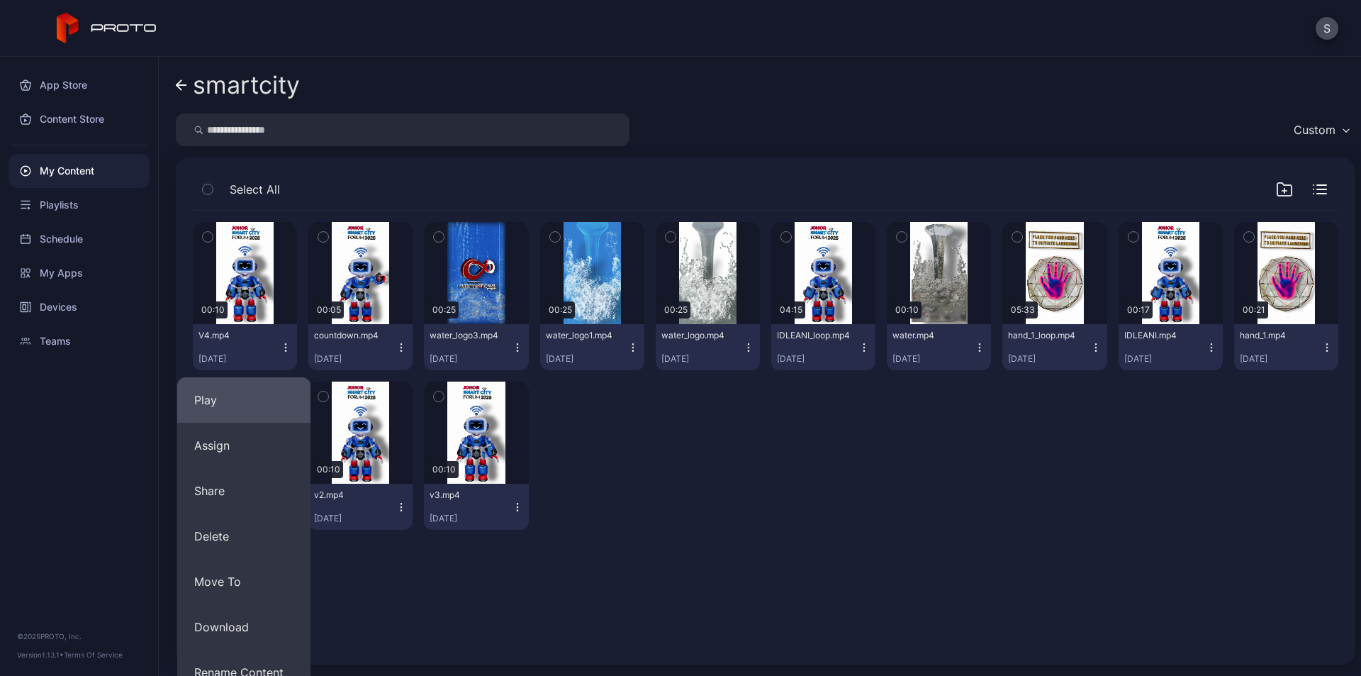
click at [260, 394] on button "Play" at bounding box center [243, 399] width 133 height 45
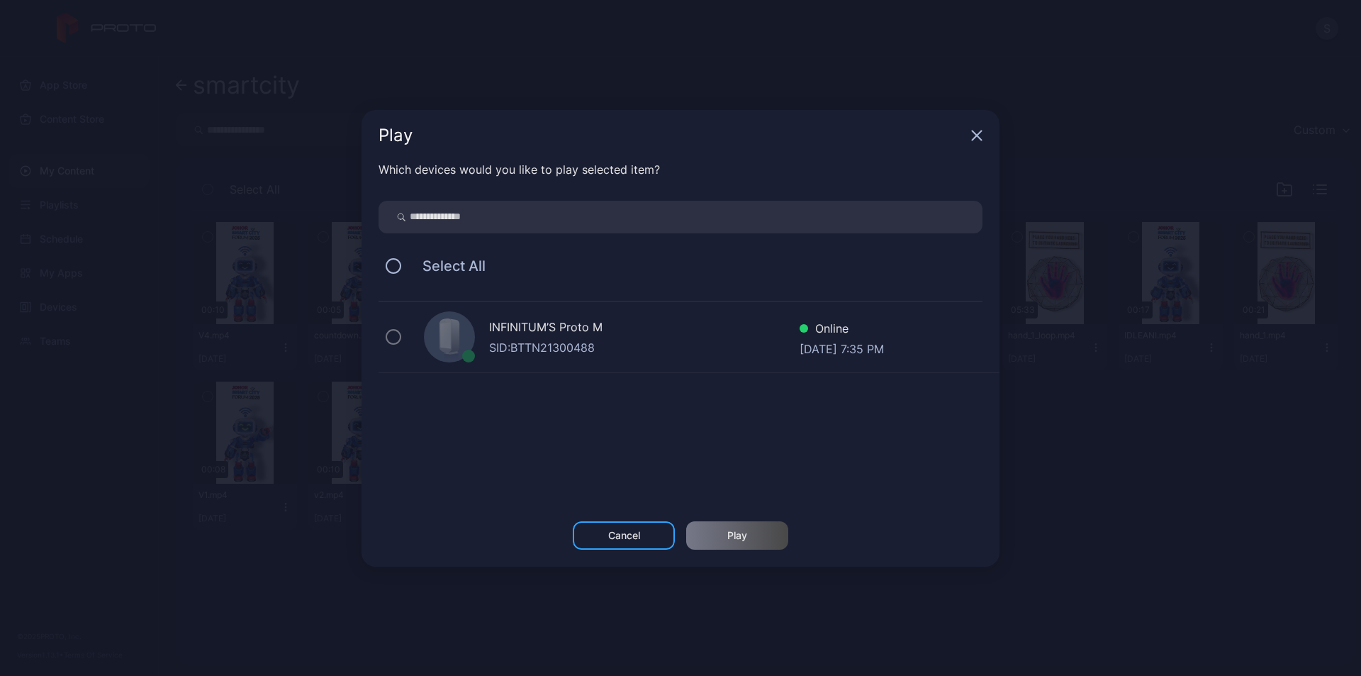
drag, startPoint x: 613, startPoint y: 344, endPoint x: 720, endPoint y: 486, distance: 177.8
click at [613, 345] on div "SID: BTTN21300488" at bounding box center [644, 347] width 311 height 17
drag, startPoint x: 377, startPoint y: 336, endPoint x: 389, endPoint y: 339, distance: 12.4
click at [383, 338] on div "Which devices would you like to play selected item? Select All INFINITUM’S Prot…" at bounding box center [681, 341] width 638 height 360
click at [393, 265] on button at bounding box center [394, 266] width 16 height 16
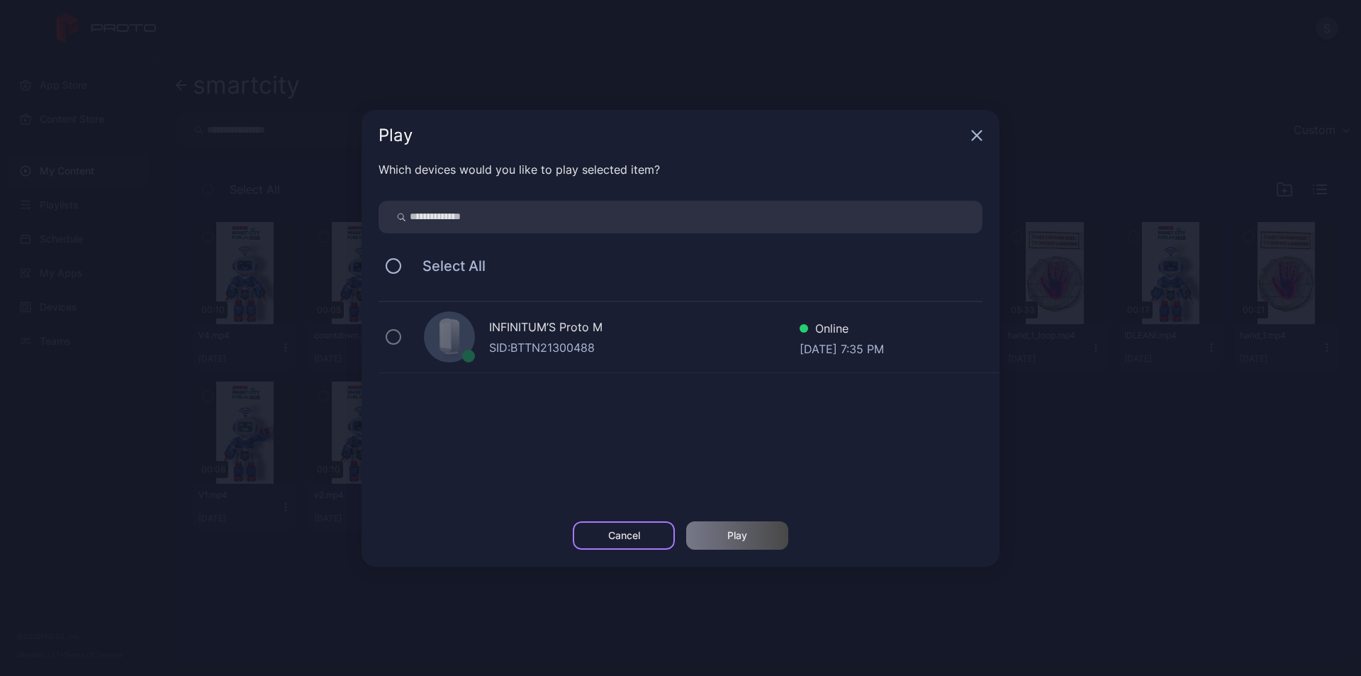
click at [642, 535] on div "Cancel" at bounding box center [624, 535] width 102 height 28
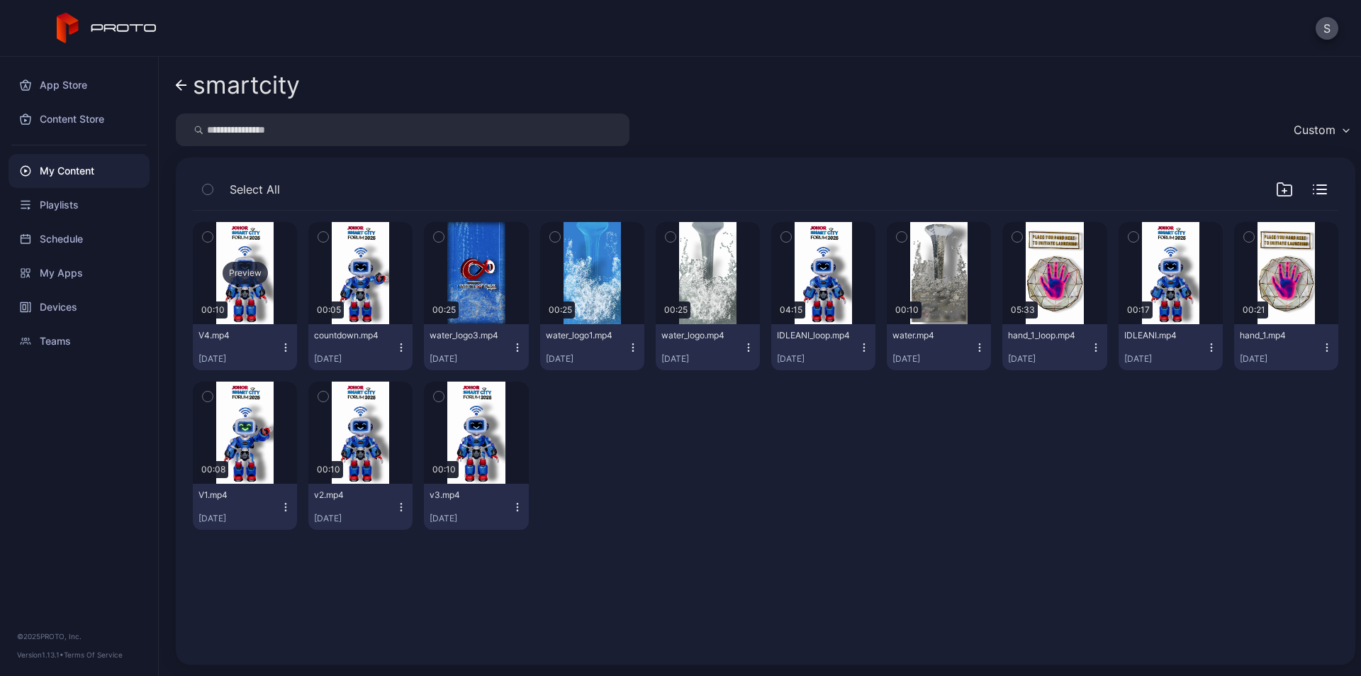
click at [243, 272] on div "Preview" at bounding box center [245, 273] width 45 height 23
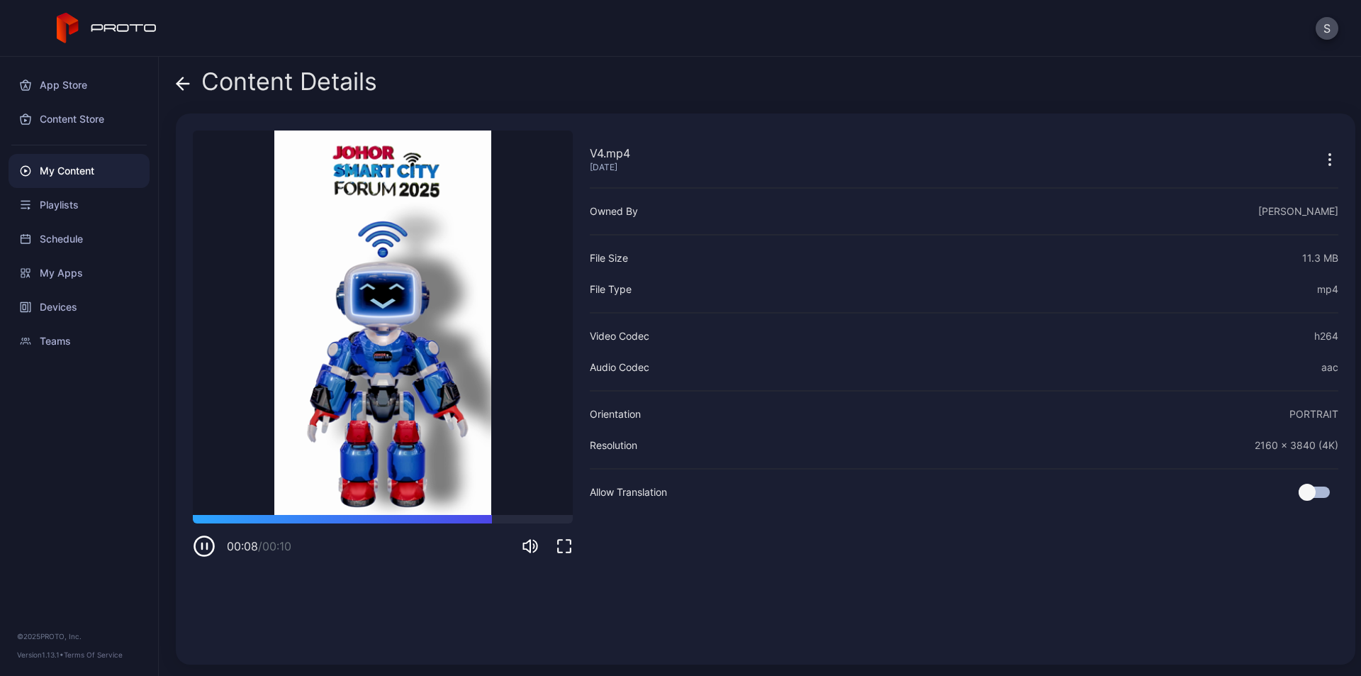
click at [177, 78] on icon at bounding box center [183, 84] width 14 height 14
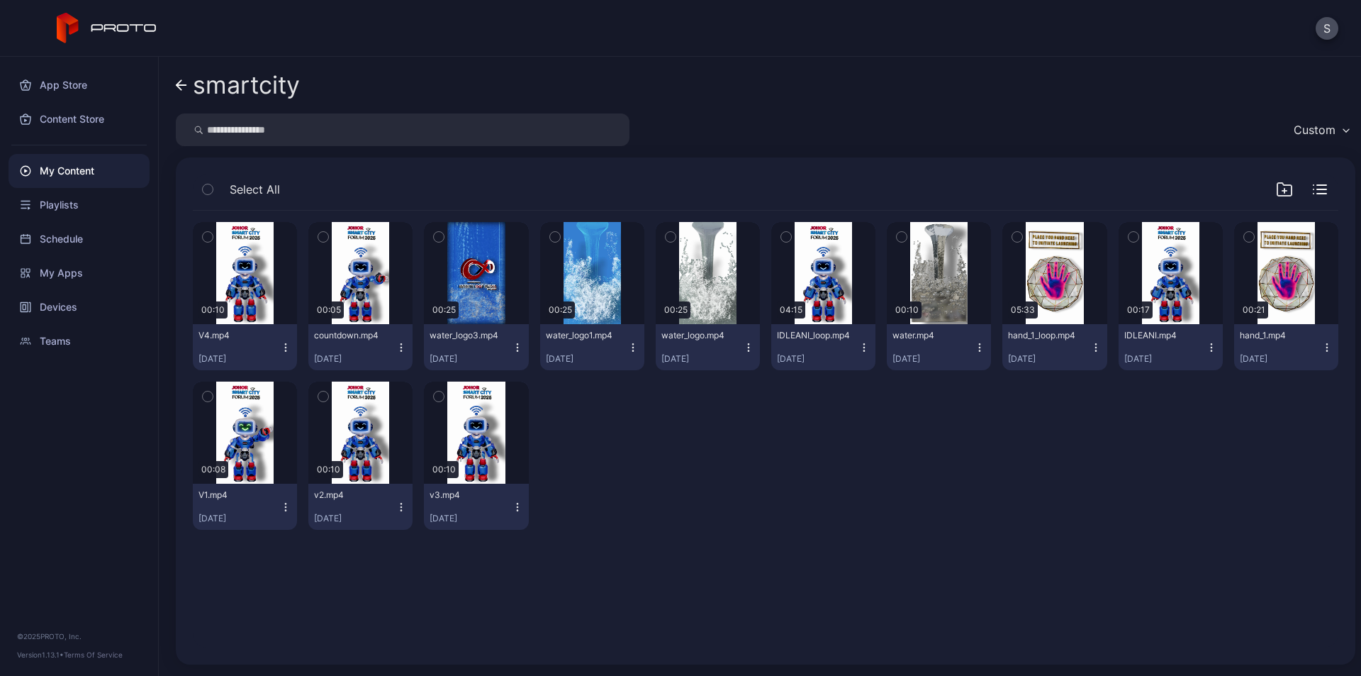
click at [282, 340] on button "V4.mp4 [DATE]" at bounding box center [245, 347] width 104 height 46
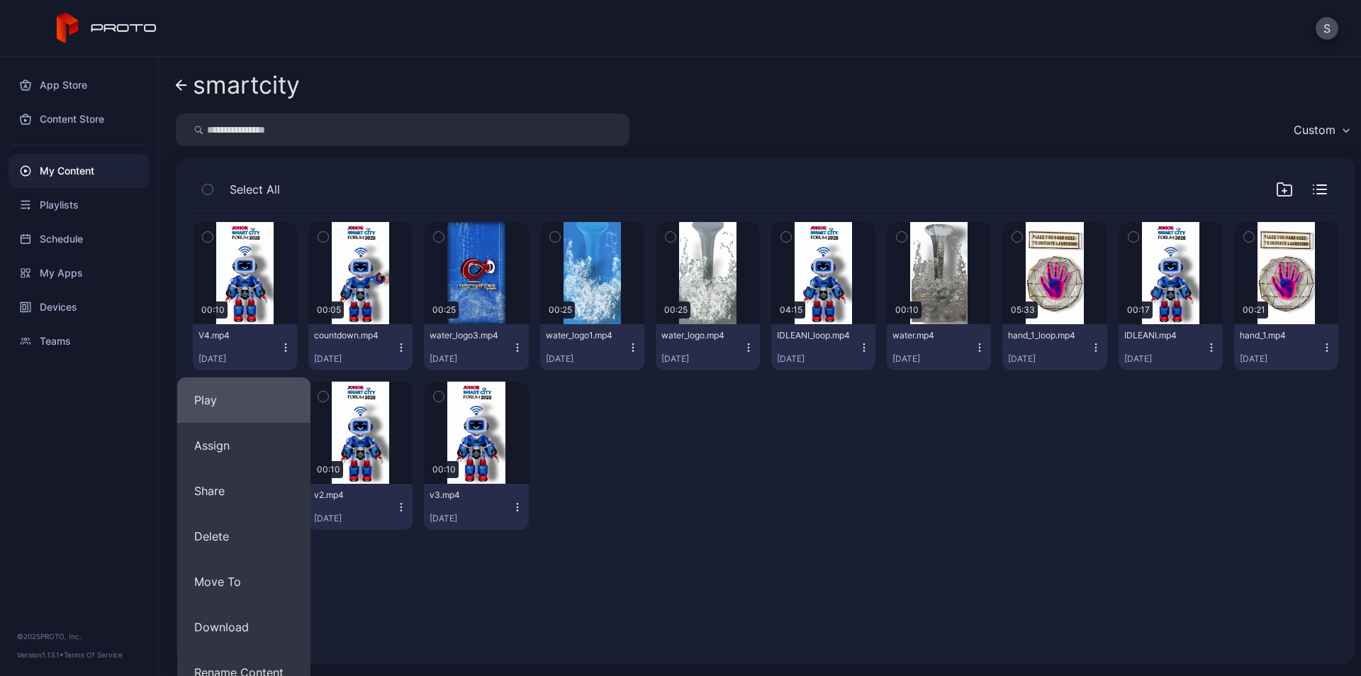
click at [245, 404] on button "Play" at bounding box center [243, 399] width 133 height 45
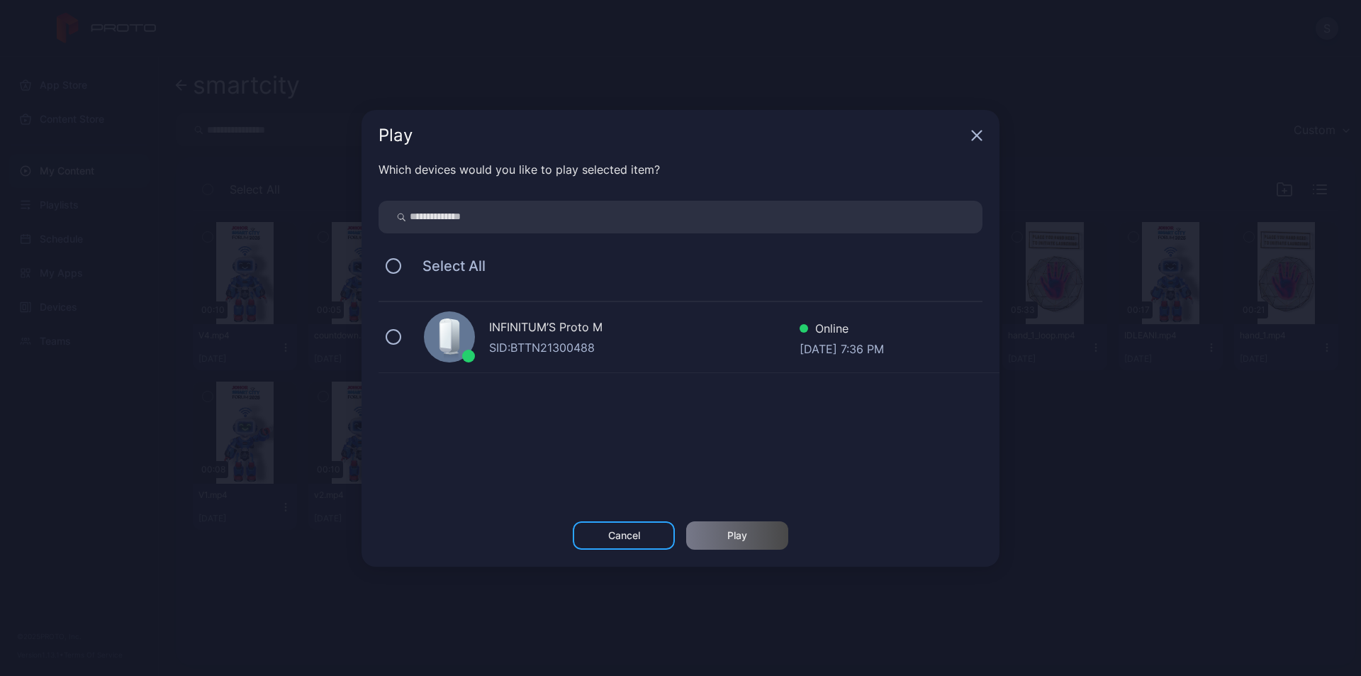
click at [537, 323] on div "INFINITUM’S Proto M" at bounding box center [644, 328] width 311 height 21
click at [735, 536] on div "Play" at bounding box center [738, 535] width 20 height 11
